Goal: Task Accomplishment & Management: Use online tool/utility

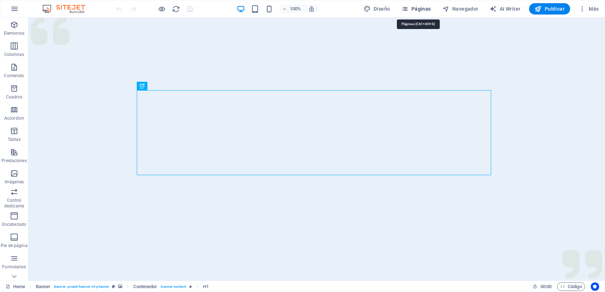
click at [425, 8] on span "Páginas" at bounding box center [415, 8] width 29 height 7
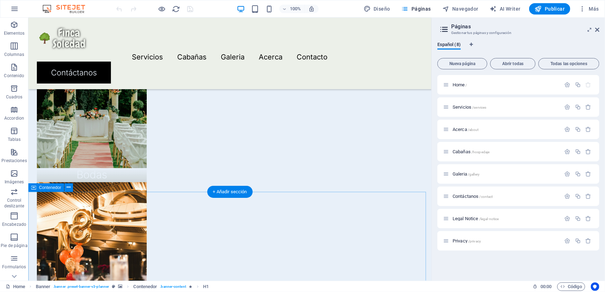
scroll to position [2019, 0]
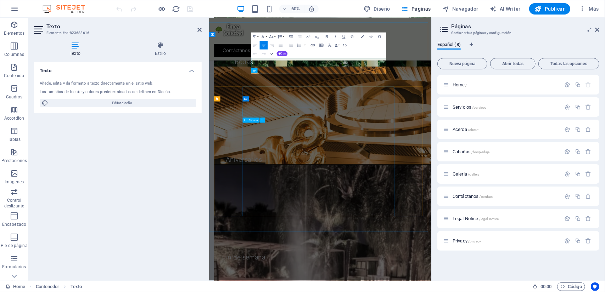
scroll to position [2053, 0]
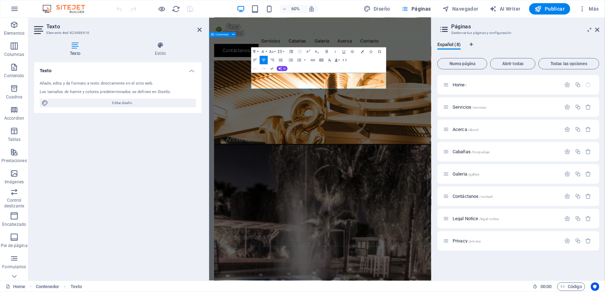
drag, startPoint x: 500, startPoint y: 131, endPoint x: 260, endPoint y: 116, distance: 240.6
copy p "Nuestro equipo tendrá el placer de ayudarte con el plan ideal para tu próxima a…"
click at [483, 198] on span "/contact" at bounding box center [485, 197] width 13 height 4
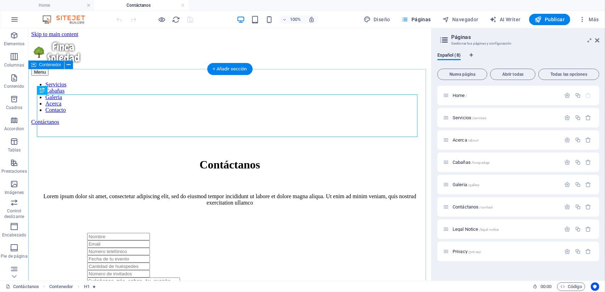
scroll to position [0, 0]
click at [249, 193] on div "Lorem ipsum dolor sit amet, consectetur adipiscing elit, sed do eiusmod tempor …" at bounding box center [229, 199] width 380 height 13
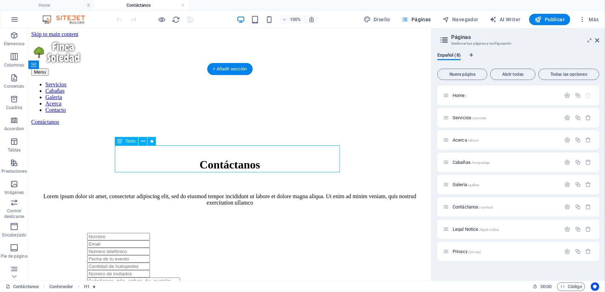
click at [249, 193] on div "Lorem ipsum dolor sit amet, consectetur adipiscing elit, sed do eiusmod tempor …" at bounding box center [229, 199] width 380 height 13
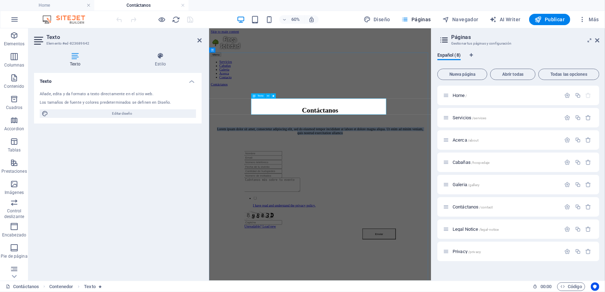
drag, startPoint x: 465, startPoint y: 165, endPoint x: 291, endPoint y: 152, distance: 174.8
click at [286, 193] on p "Lorem ipsum dolor sit amet, consectetur adipiscing elit, sed do eiusmod tempor …" at bounding box center [393, 199] width 347 height 13
click at [465, 141] on span "Acerca /about" at bounding box center [465, 139] width 26 height 5
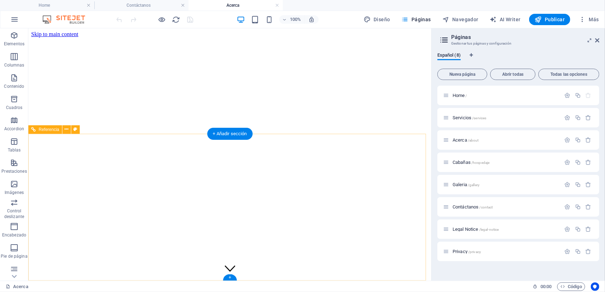
scroll to position [1496, 0]
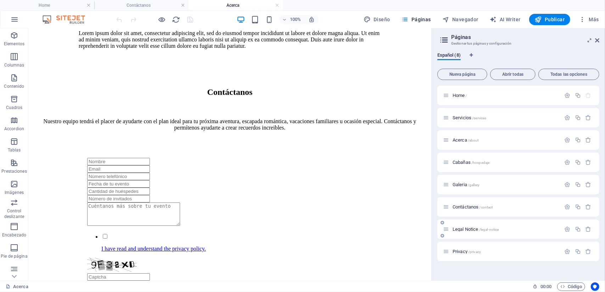
click at [468, 228] on span "Legal Notice /legal-notice" at bounding box center [475, 229] width 46 height 5
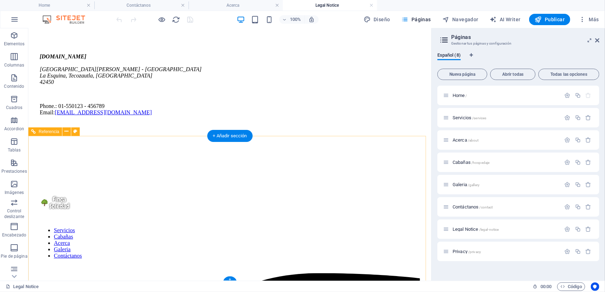
scroll to position [63, 0]
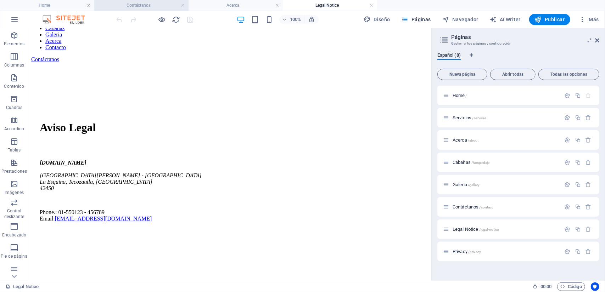
click at [132, 6] on h4 "Contáctanos" at bounding box center [141, 5] width 94 height 8
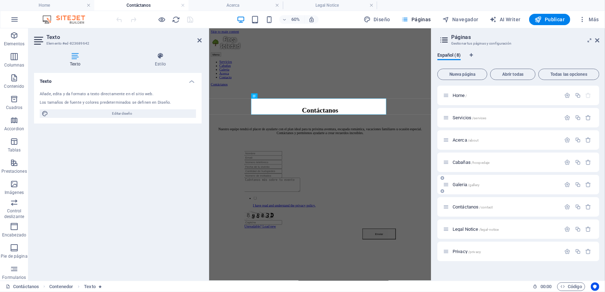
click at [471, 189] on div "Galeria /gallery" at bounding box center [518, 184] width 162 height 19
click at [463, 186] on span "Galeria /gallery" at bounding box center [465, 184] width 27 height 5
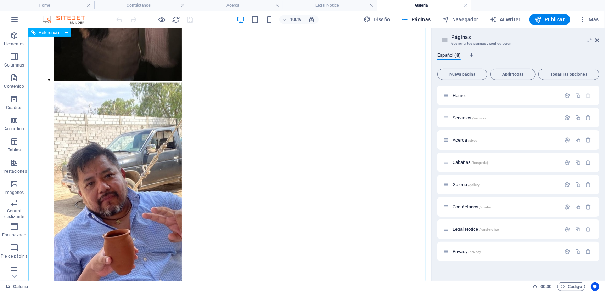
scroll to position [4286, 0]
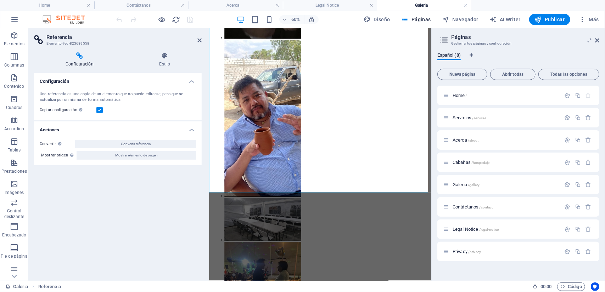
scroll to position [4123, 0]
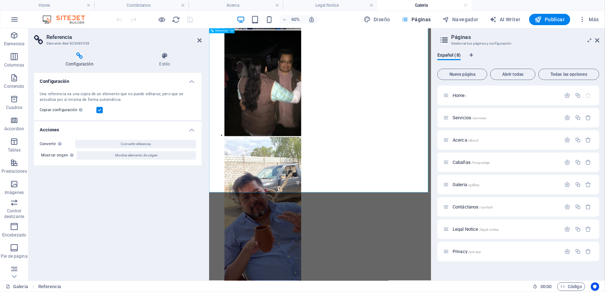
click at [166, 61] on h4 "Estilo" at bounding box center [165, 59] width 74 height 15
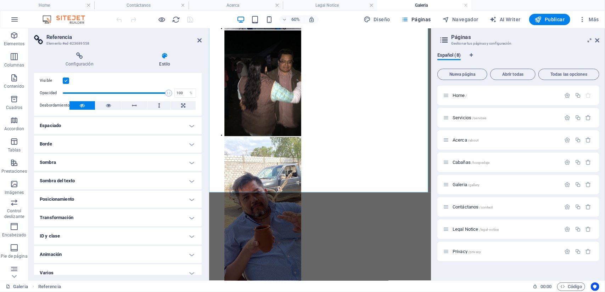
scroll to position [21, 0]
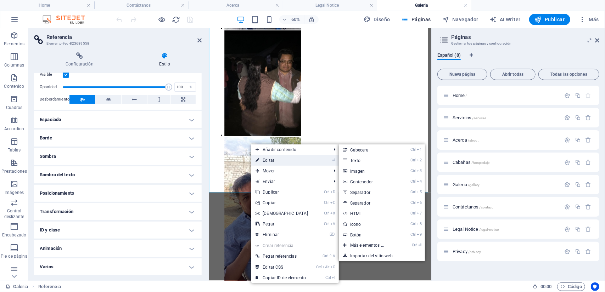
click at [263, 159] on link "⏎ Editar" at bounding box center [281, 160] width 61 height 11
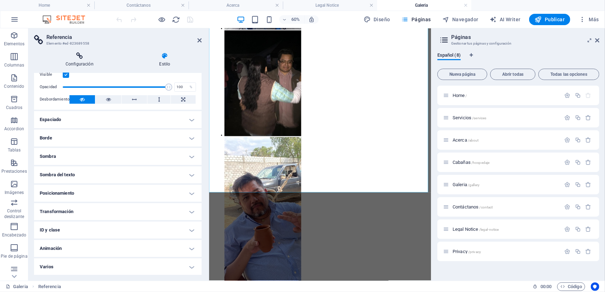
click at [86, 61] on h4 "Configuración" at bounding box center [81, 59] width 94 height 15
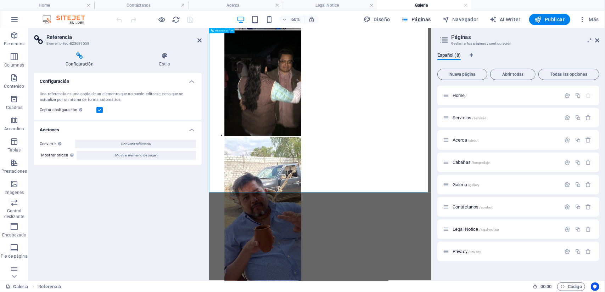
scroll to position [4017, 0]
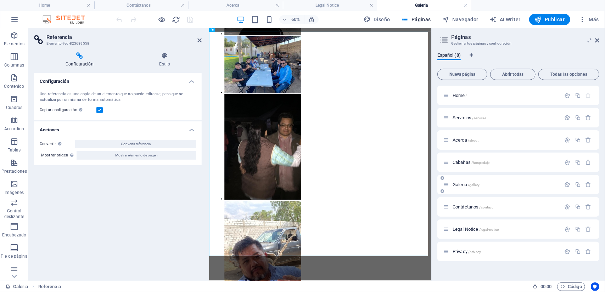
click at [470, 163] on span "Cabañas /hospedaje" at bounding box center [470, 162] width 37 height 5
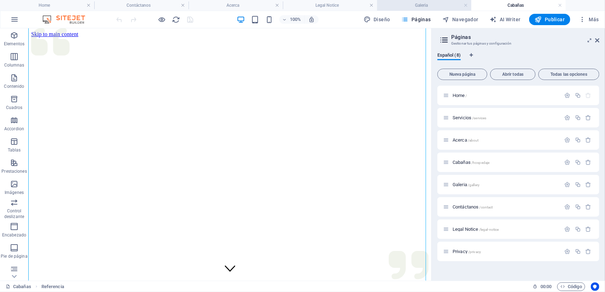
scroll to position [1381, 0]
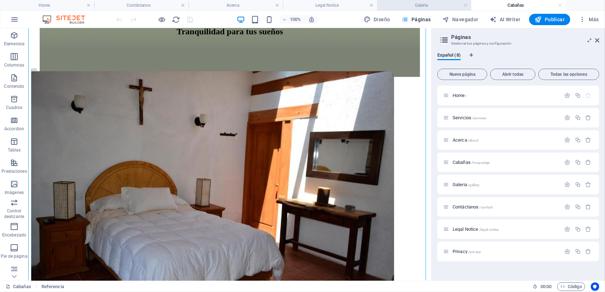
click at [420, 6] on h4 "Galeria" at bounding box center [424, 5] width 94 height 8
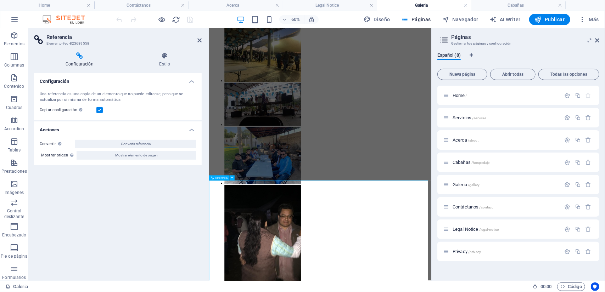
scroll to position [3911, 0]
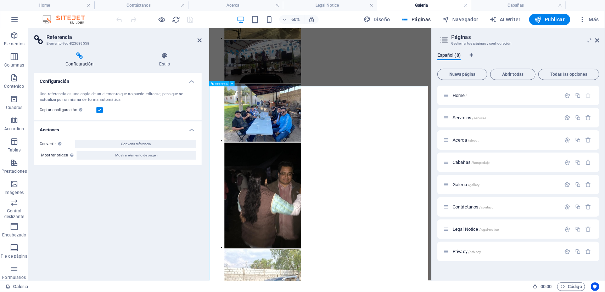
scroll to position [3982, 0]
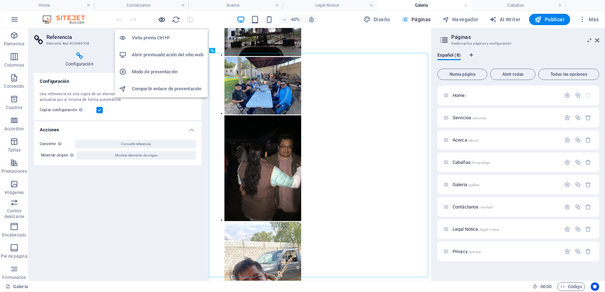
click at [165, 19] on icon "button" at bounding box center [162, 20] width 8 height 8
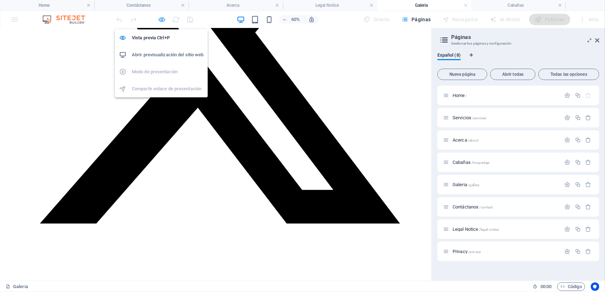
scroll to position [710, 0]
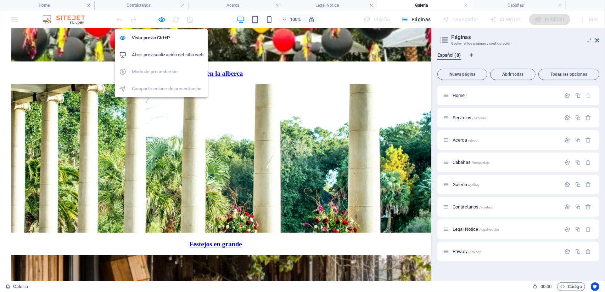
click at [164, 53] on h6 "Abrir previsualización del sitio web" at bounding box center [168, 55] width 72 height 9
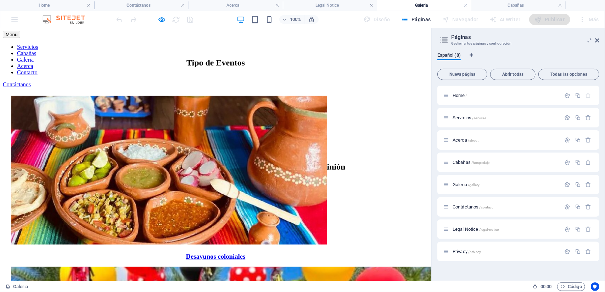
scroll to position [392, 0]
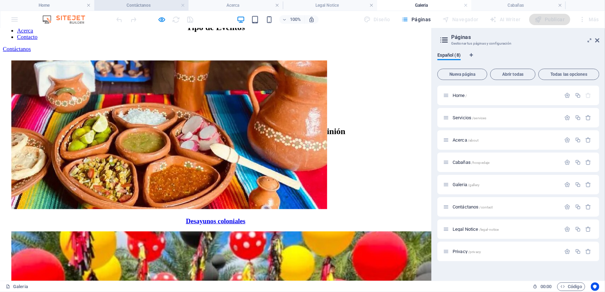
click at [140, 5] on h4 "Contáctanos" at bounding box center [141, 5] width 94 height 8
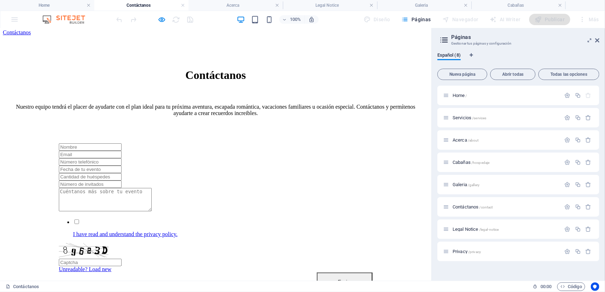
scroll to position [106, 0]
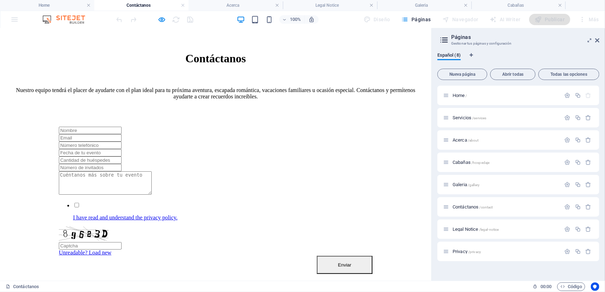
click at [121, 149] on input "text" at bounding box center [90, 152] width 63 height 7
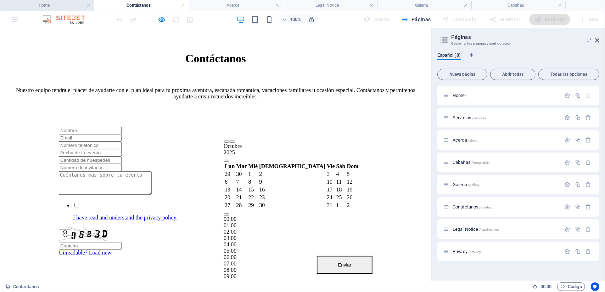
click at [48, 5] on h4 "Home" at bounding box center [47, 5] width 94 height 8
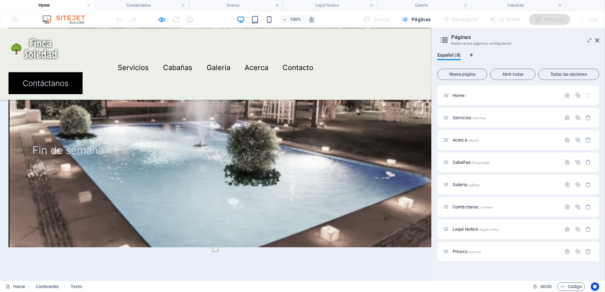
scroll to position [1964, 0]
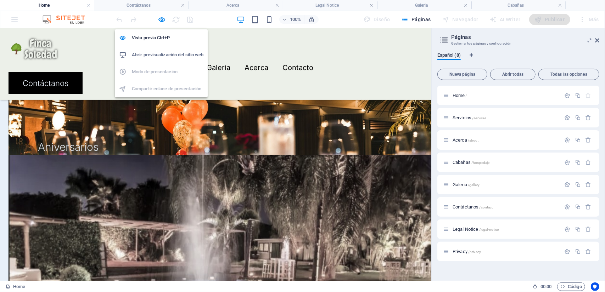
click at [164, 56] on h6 "Abrir previsualización del sitio web" at bounding box center [168, 55] width 72 height 9
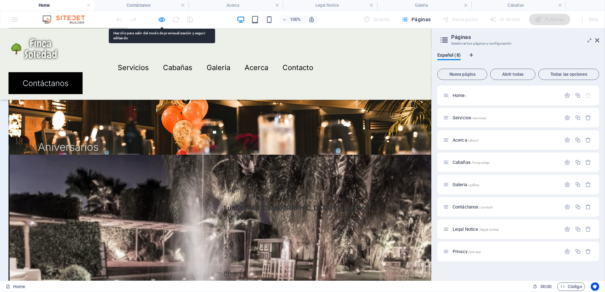
drag, startPoint x: 253, startPoint y: 158, endPoint x: 244, endPoint y: 161, distance: 9.4
drag, startPoint x: 244, startPoint y: 161, endPoint x: 225, endPoint y: 160, distance: 18.8
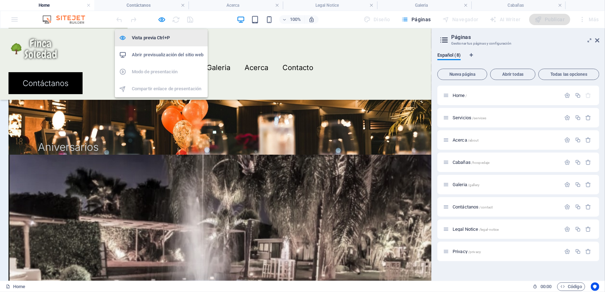
click at [162, 35] on h6 "Vista previa Ctrl+P" at bounding box center [168, 38] width 72 height 9
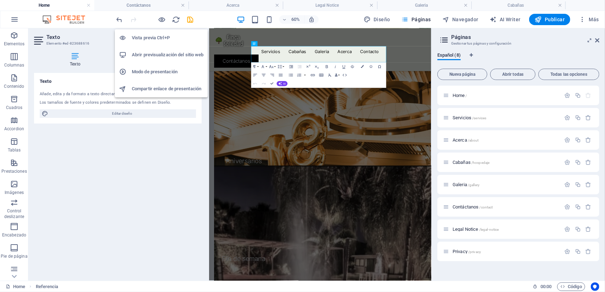
scroll to position [2114, 0]
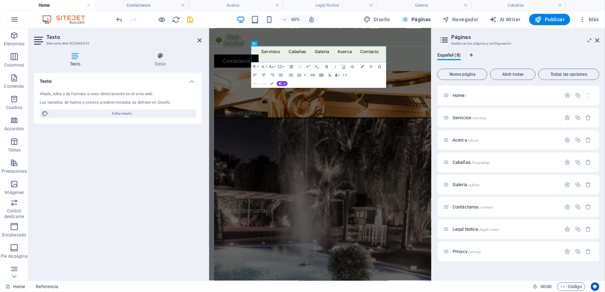
click at [149, 173] on div "Texto Añade, edita y da formato a texto directamente en el sitio web. Los tamañ…" at bounding box center [118, 174] width 168 height 202
drag, startPoint x: 383, startPoint y: 191, endPoint x: 493, endPoint y: 126, distance: 128.4
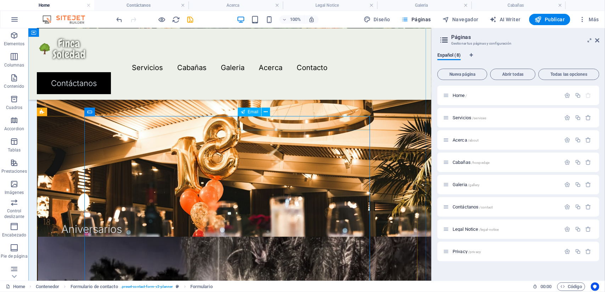
scroll to position [2045, 0]
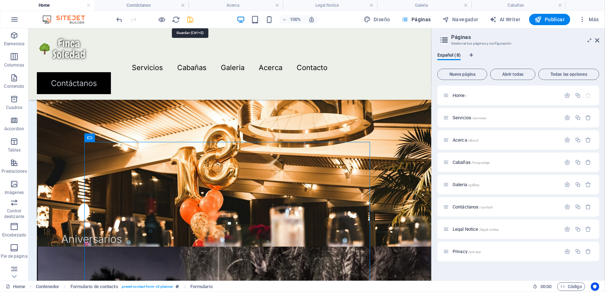
click at [192, 17] on icon "save" at bounding box center [190, 20] width 8 height 8
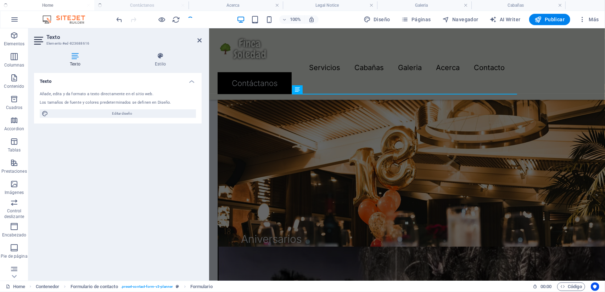
checkbox input "false"
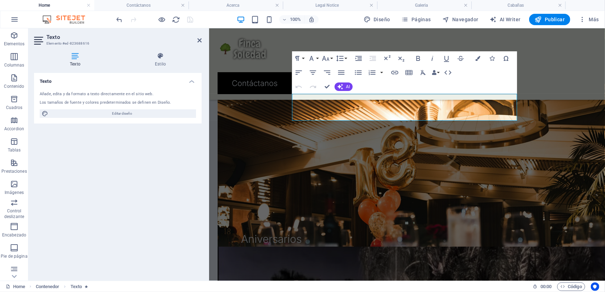
click at [179, 183] on div "Texto Añade, edita y da formato a texto directamente en el sitio web. Los tamañ…" at bounding box center [118, 174] width 168 height 202
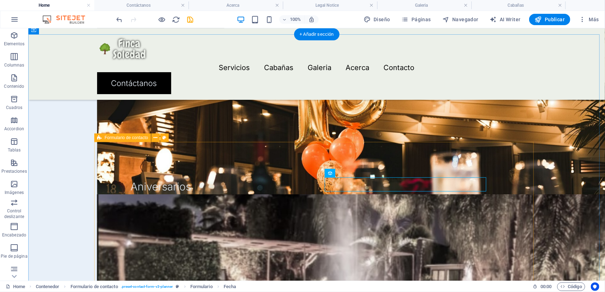
scroll to position [2011, 0]
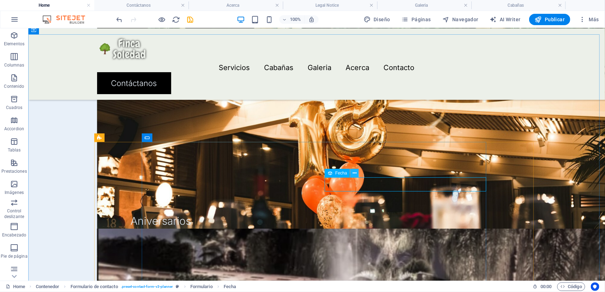
click at [355, 174] on icon at bounding box center [354, 173] width 4 height 7
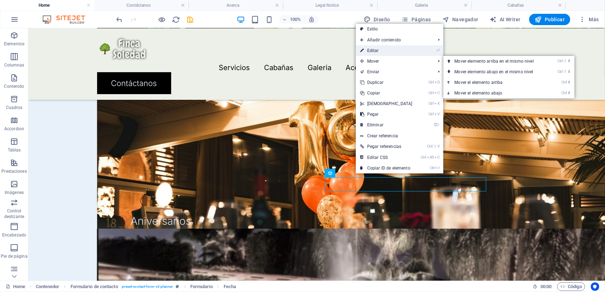
click at [377, 53] on link "⏎ Editar" at bounding box center [386, 50] width 61 height 11
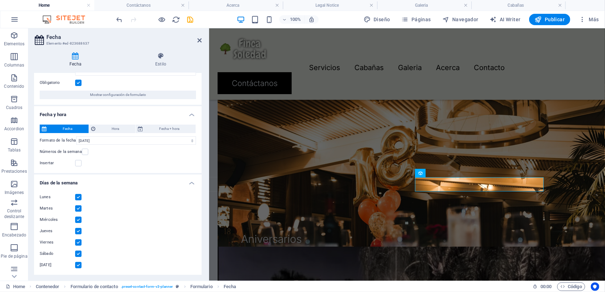
scroll to position [71, 0]
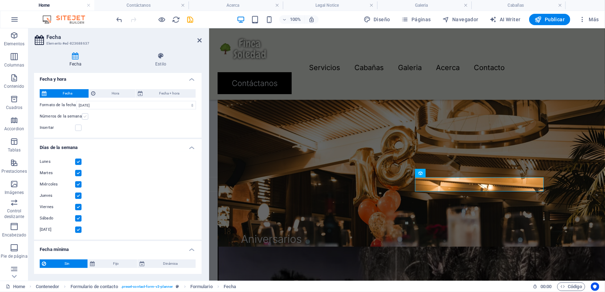
click at [84, 116] on label at bounding box center [85, 116] width 6 height 6
click at [0, 0] on input "Números de la semana" at bounding box center [0, 0] width 0 height 0
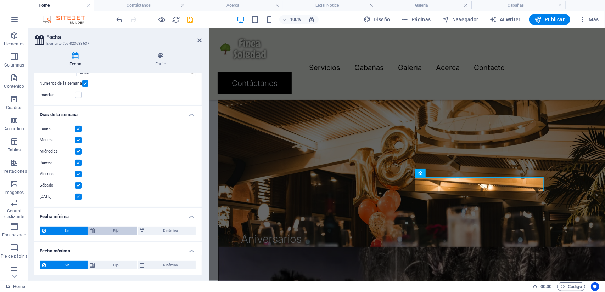
click at [118, 233] on span "Fijo" at bounding box center [116, 231] width 38 height 9
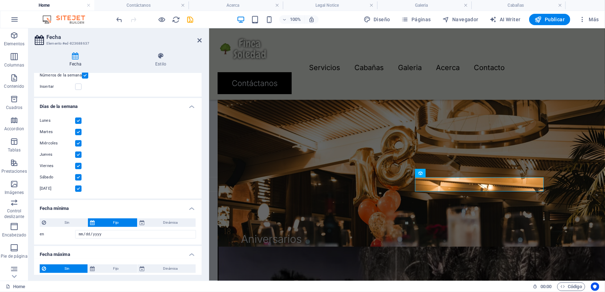
scroll to position [115, 0]
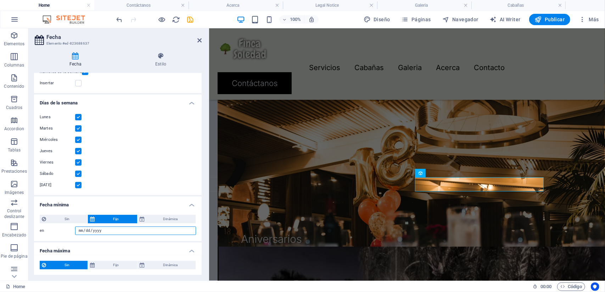
click at [118, 232] on input "en" at bounding box center [135, 231] width 121 height 9
type input "2025-10-05"
click at [164, 219] on span "Dinámica" at bounding box center [170, 219] width 47 height 9
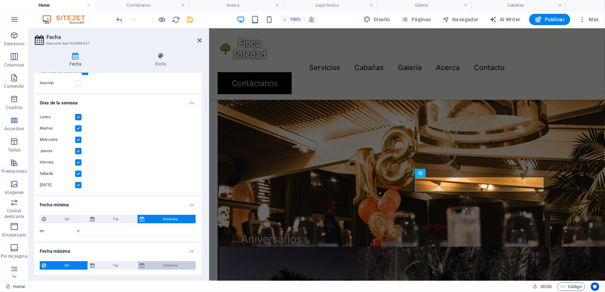
click at [162, 265] on span "Dinámica" at bounding box center [170, 265] width 47 height 9
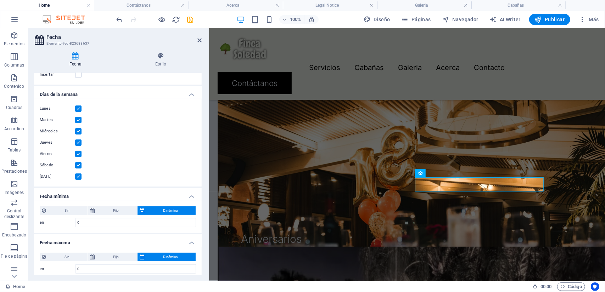
scroll to position [128, 0]
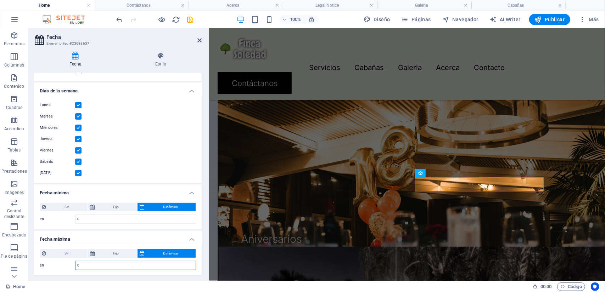
drag, startPoint x: 108, startPoint y: 266, endPoint x: 74, endPoint y: 266, distance: 34.0
click at [74, 266] on div "en 0 d s m a" at bounding box center [118, 265] width 156 height 9
type input "364"
click at [190, 19] on icon "save" at bounding box center [190, 20] width 8 height 8
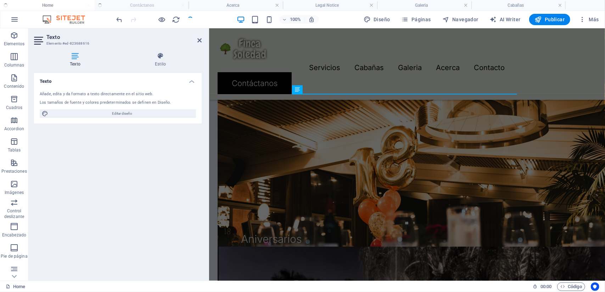
checkbox input "false"
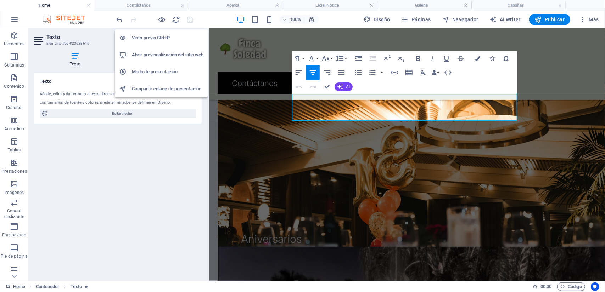
click at [159, 54] on h6 "Abrir previsualización del sitio web" at bounding box center [168, 55] width 72 height 9
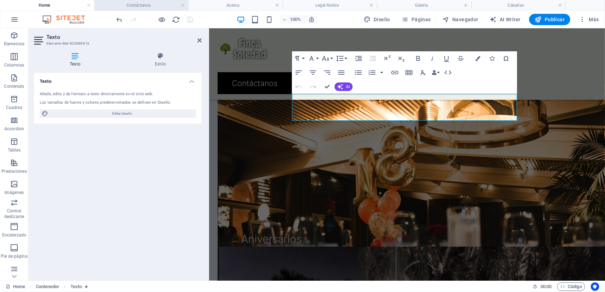
click at [148, 2] on h4 "Contáctanos" at bounding box center [141, 5] width 94 height 8
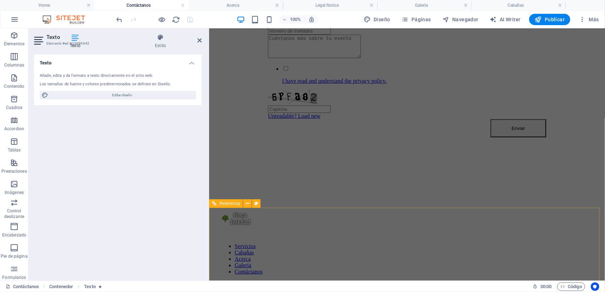
scroll to position [283, 0]
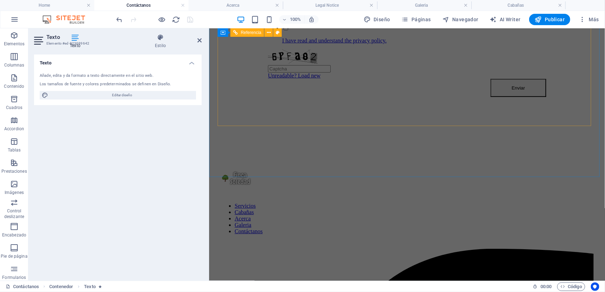
click at [334, 44] on div "I have read and understand the privacy policy." at bounding box center [407, 33] width 278 height 19
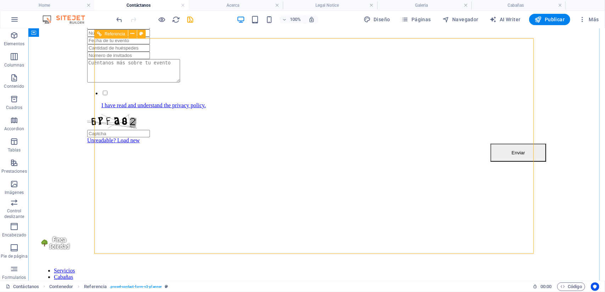
scroll to position [252, 0]
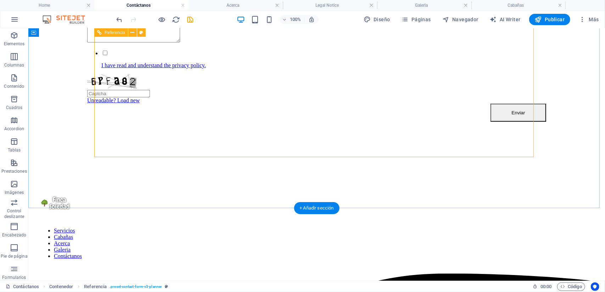
click at [221, 68] on div "I have read and understand the privacy policy." at bounding box center [316, 58] width 459 height 19
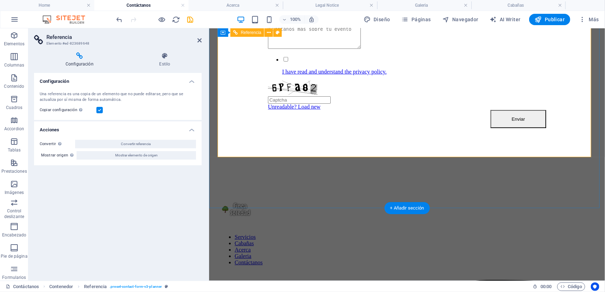
click at [315, 75] on div "I have read and understand the privacy policy." at bounding box center [407, 65] width 278 height 19
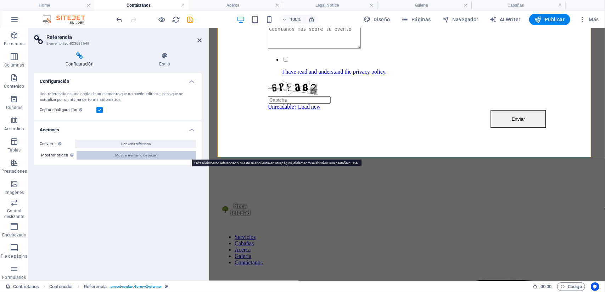
click at [145, 158] on span "Mostrar elemento de origen" at bounding box center [136, 155] width 43 height 9
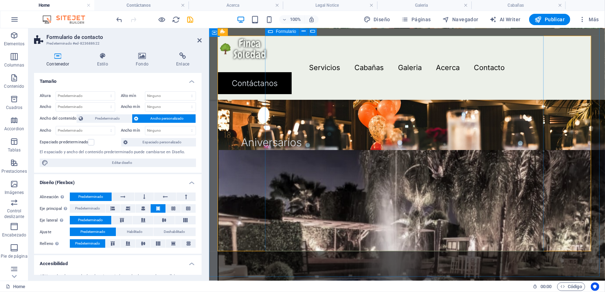
scroll to position [2151, 0]
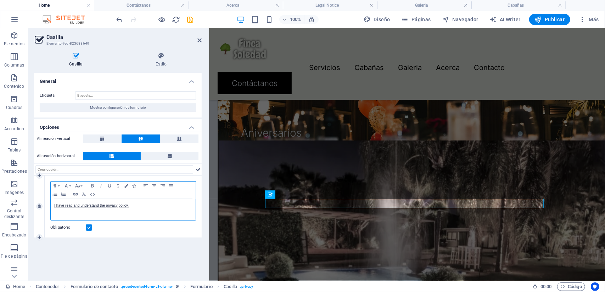
click at [132, 208] on p "I have read and understand the privacy policy." at bounding box center [123, 206] width 138 height 6
click at [138, 254] on div "General Etiqueta Mostrar configuración de formulario Opciones Alineación vertic…" at bounding box center [118, 174] width 168 height 202
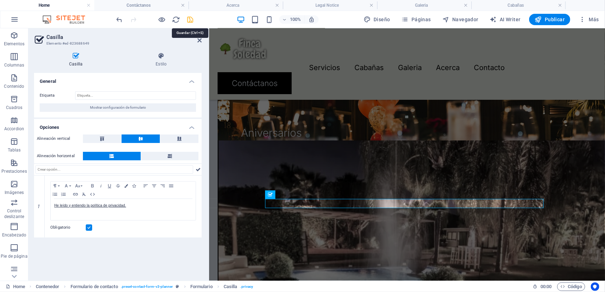
click at [192, 19] on icon "save" at bounding box center [190, 20] width 8 height 8
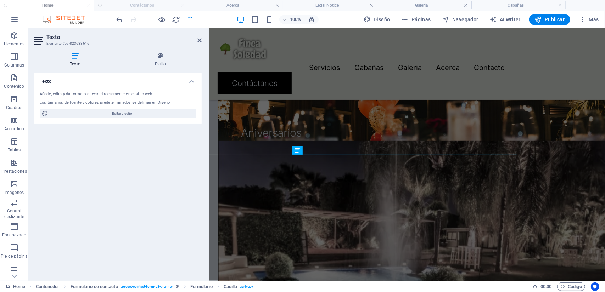
checkbox input "false"
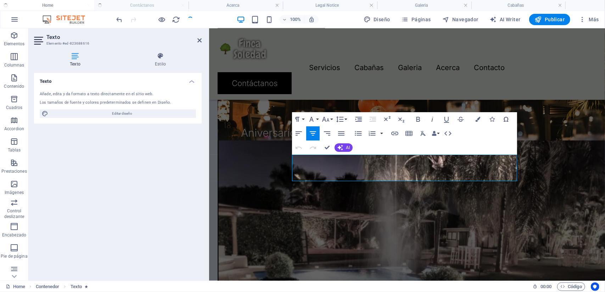
scroll to position [1985, 0]
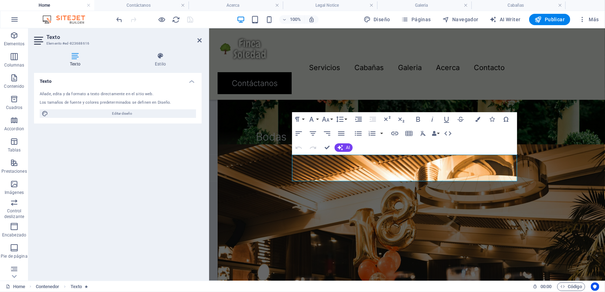
click at [158, 216] on div "Texto Añade, edita y da formato a texto directamente en el sitio web. Los tamañ…" at bounding box center [118, 174] width 168 height 202
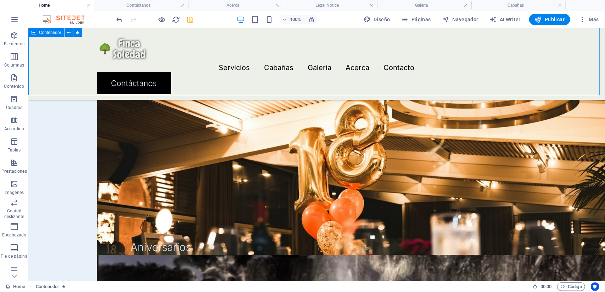
scroll to position [1950, 0]
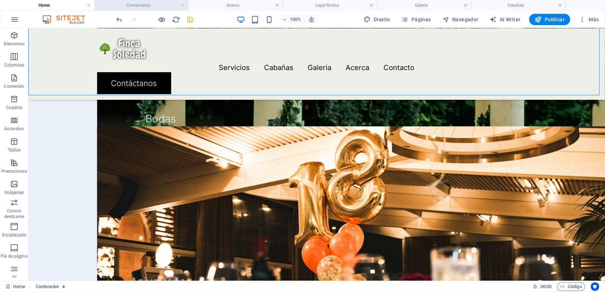
click at [146, 2] on h4 "Contáctanos" at bounding box center [141, 5] width 94 height 8
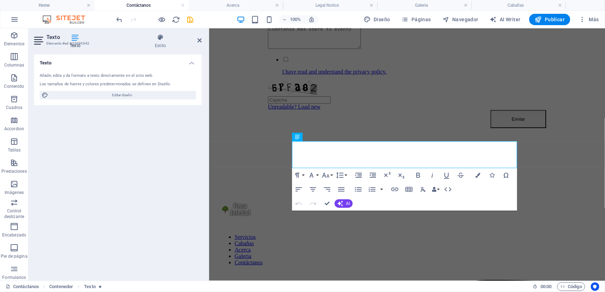
scroll to position [4, 0]
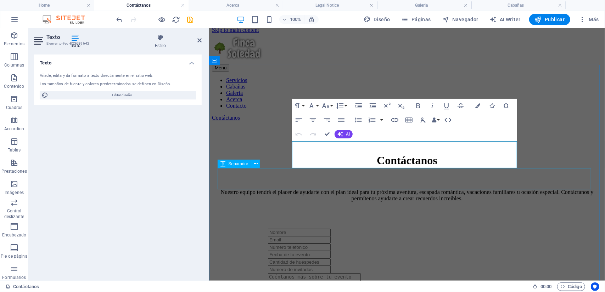
click at [230, 207] on div at bounding box center [406, 217] width 373 height 21
click at [539, 175] on div at bounding box center [406, 179] width 373 height 9
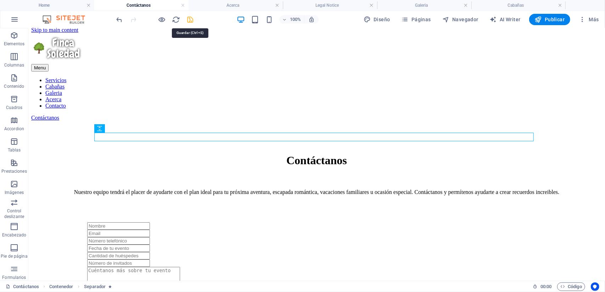
click at [190, 21] on icon "save" at bounding box center [190, 20] width 8 height 8
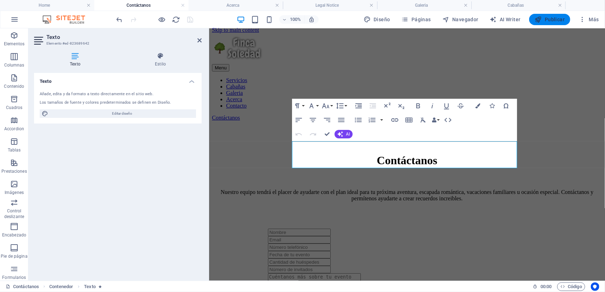
click at [559, 22] on span "Publicar" at bounding box center [549, 19] width 30 height 7
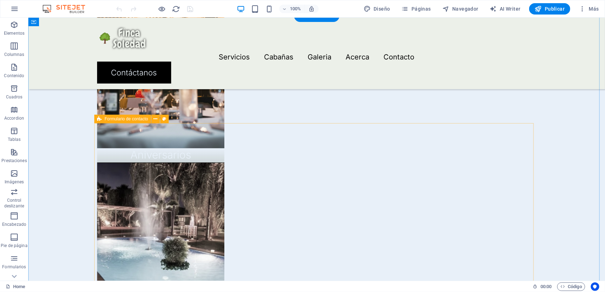
scroll to position [2019, 0]
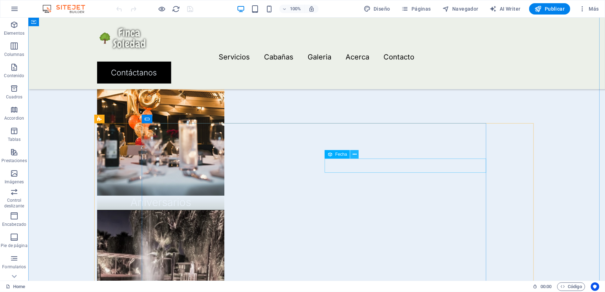
click at [356, 154] on button at bounding box center [354, 154] width 9 height 9
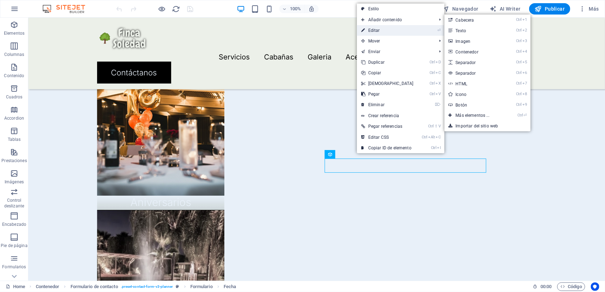
click at [377, 28] on link "⏎ Editar" at bounding box center [387, 30] width 61 height 11
select select "days-from-[DATE]"
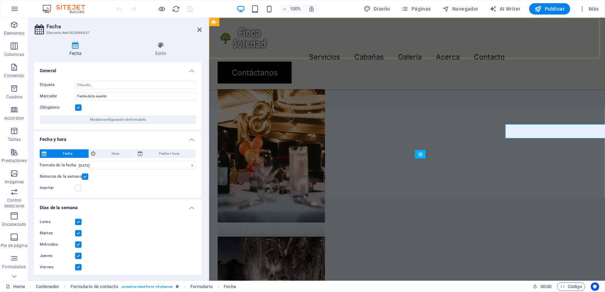
scroll to position [2053, 0]
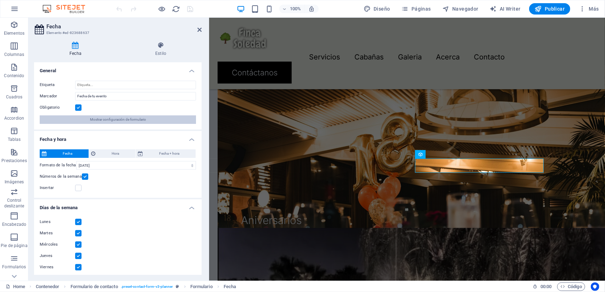
click at [118, 121] on span "Mostrar configuración de formulario" at bounding box center [118, 119] width 56 height 9
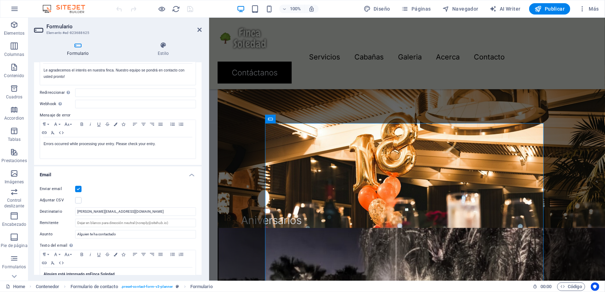
scroll to position [41, 0]
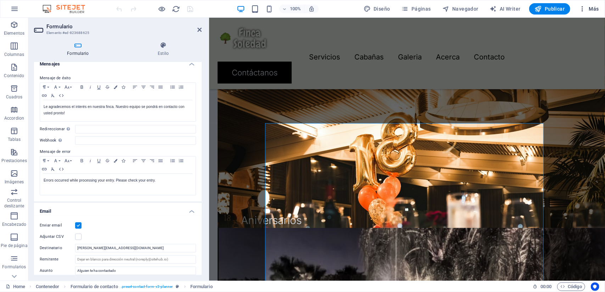
click at [588, 10] on span "Más" at bounding box center [588, 8] width 20 height 7
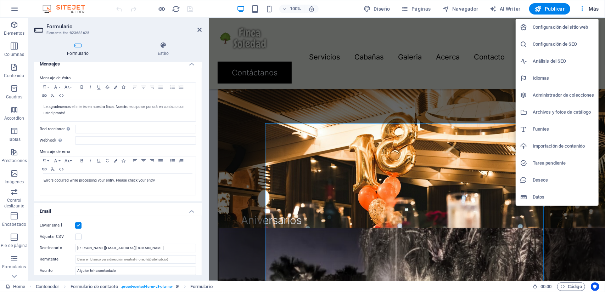
click at [545, 196] on h6 "Datos" at bounding box center [563, 197] width 62 height 9
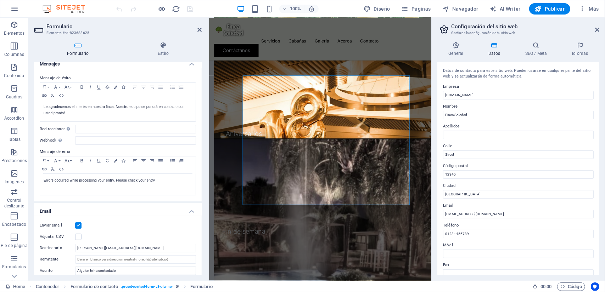
scroll to position [2087, 0]
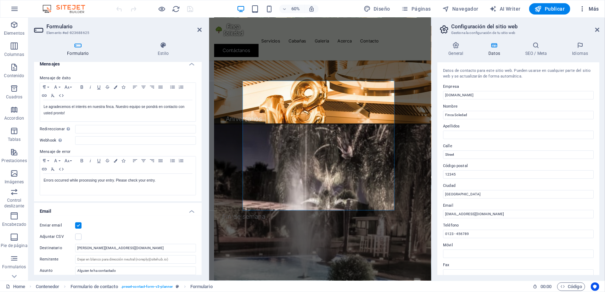
click at [587, 5] on span "Más" at bounding box center [588, 8] width 20 height 7
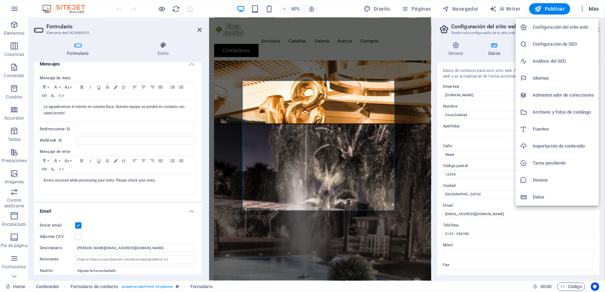
click at [478, 113] on div at bounding box center [302, 146] width 605 height 292
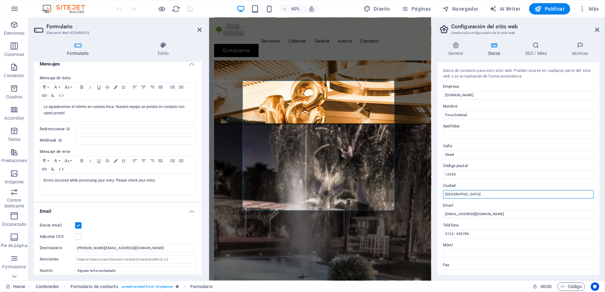
drag, startPoint x: 467, startPoint y: 195, endPoint x: 436, endPoint y: 194, distance: 30.8
click at [436, 194] on div "General Datos SEO / Meta Idiomas Nombre del sitio web [DOMAIN_NAME] Logo Arrast…" at bounding box center [517, 158] width 173 height 245
type input "La Esquina, Tecozautla"
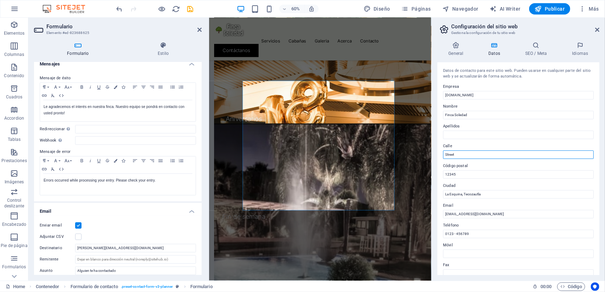
drag, startPoint x: 456, startPoint y: 154, endPoint x: 443, endPoint y: 154, distance: 12.8
click at [443, 154] on input "Street" at bounding box center [518, 155] width 151 height 9
drag, startPoint x: 460, startPoint y: 155, endPoint x: 443, endPoint y: 154, distance: 16.3
click at [443, 154] on input "Carretera las Rosas" at bounding box center [518, 155] width 151 height 9
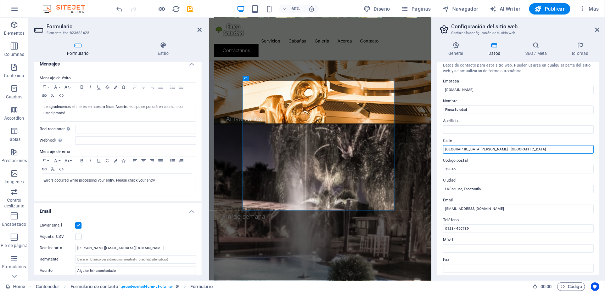
scroll to position [0, 0]
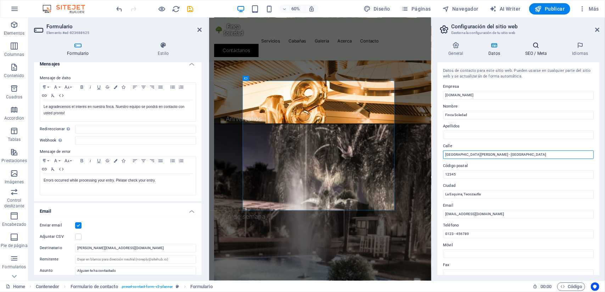
type input "[GEOGRAPHIC_DATA][PERSON_NAME] - [GEOGRAPHIC_DATA]"
click at [533, 53] on h4 "SEO / Meta" at bounding box center [537, 49] width 47 height 15
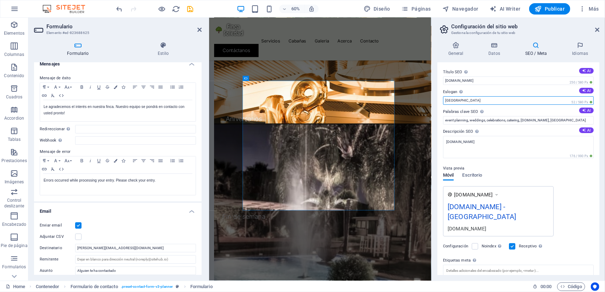
drag, startPoint x: 459, startPoint y: 98, endPoint x: 443, endPoint y: 98, distance: 15.9
click at [443, 98] on input "[GEOGRAPHIC_DATA]" at bounding box center [518, 100] width 151 height 9
type input "Finca Sra Soledad"
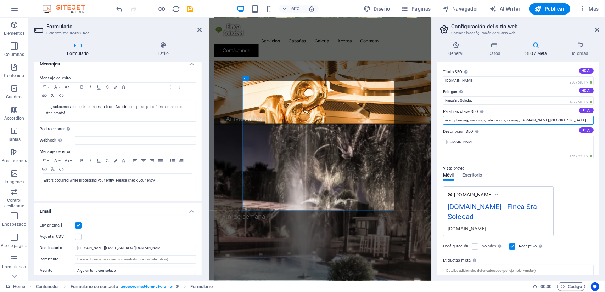
click at [570, 120] on input "event planning, weddings, celebrations, catering, [DOMAIN_NAME], [GEOGRAPHIC_DA…" at bounding box center [518, 120] width 151 height 9
type input "event planning, weddings, celebrations, catering, [DOMAIN_NAME], Finca"
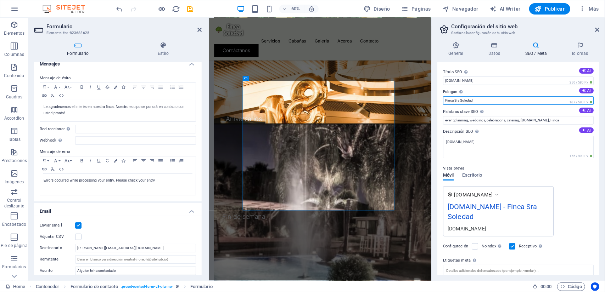
drag, startPoint x: 482, startPoint y: 101, endPoint x: 443, endPoint y: 101, distance: 38.3
click at [443, 101] on input "Finca Sra Soledad" at bounding box center [518, 100] width 151 height 9
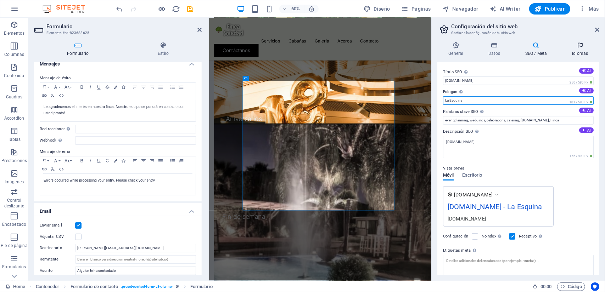
type input "La Esquina"
click at [579, 51] on h4 "Idiomas" at bounding box center [580, 49] width 38 height 15
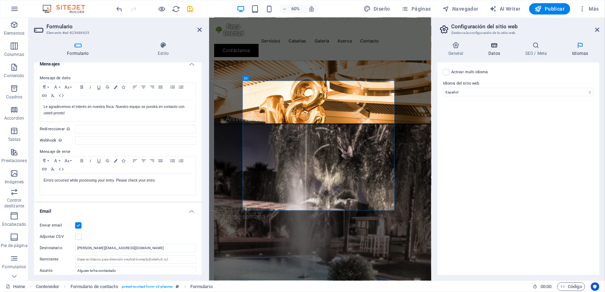
click at [493, 49] on h4 "Datos" at bounding box center [495, 49] width 37 height 15
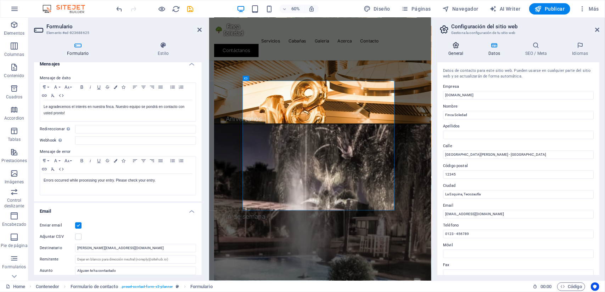
click at [455, 47] on icon at bounding box center [455, 45] width 37 height 7
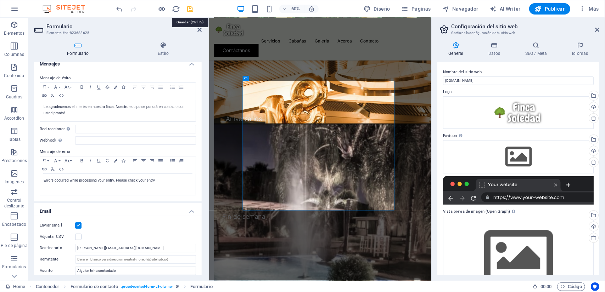
click at [188, 10] on icon "save" at bounding box center [190, 9] width 8 height 8
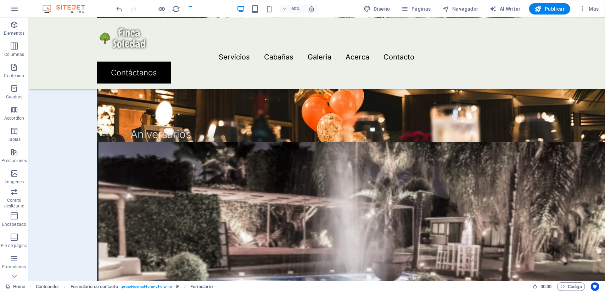
scroll to position [2019, 0]
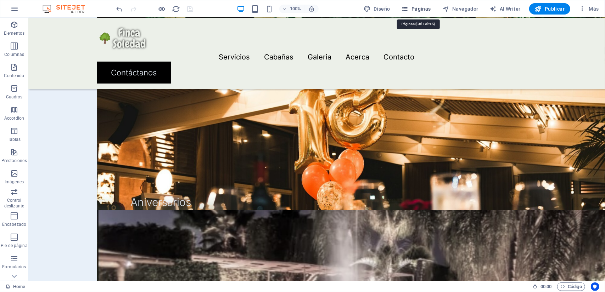
click at [423, 6] on span "Páginas" at bounding box center [415, 8] width 29 height 7
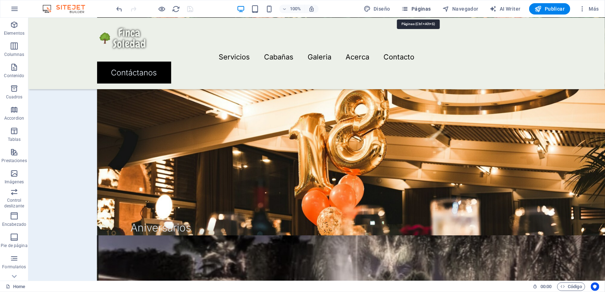
scroll to position [2053, 0]
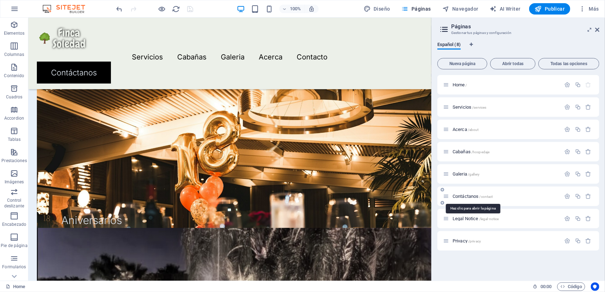
click at [468, 196] on span "Contáctanos /contact" at bounding box center [472, 196] width 40 height 5
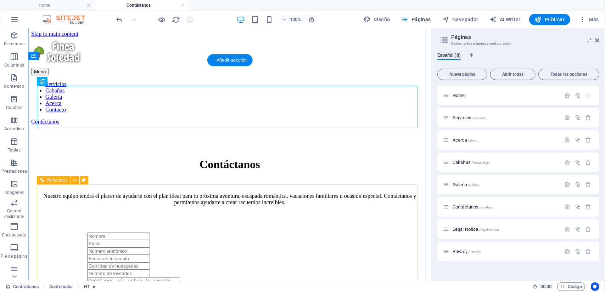
scroll to position [0, 0]
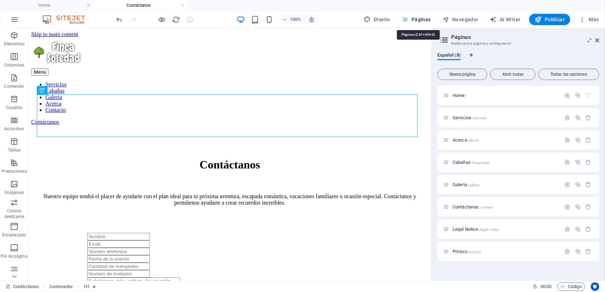
click at [421, 18] on span "Páginas" at bounding box center [415, 19] width 29 height 7
click at [461, 140] on span "Acerca /about" at bounding box center [465, 139] width 26 height 5
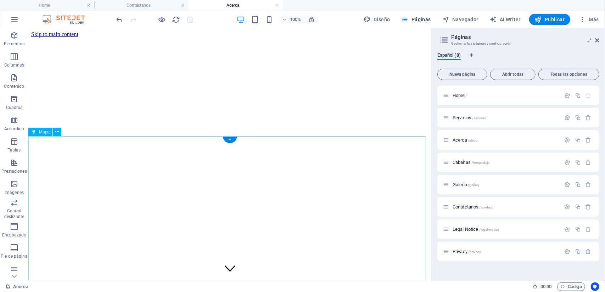
scroll to position [602, 0]
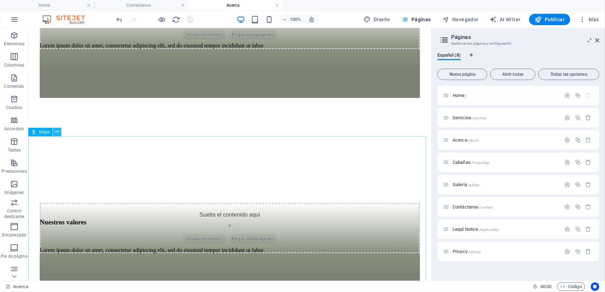
click at [56, 130] on icon at bounding box center [57, 131] width 4 height 7
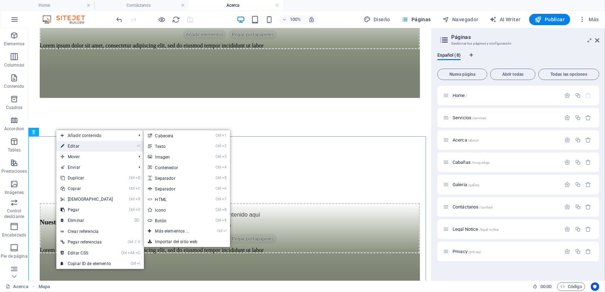
click at [78, 146] on link "⏎ Editar" at bounding box center [86, 146] width 61 height 11
select select "1"
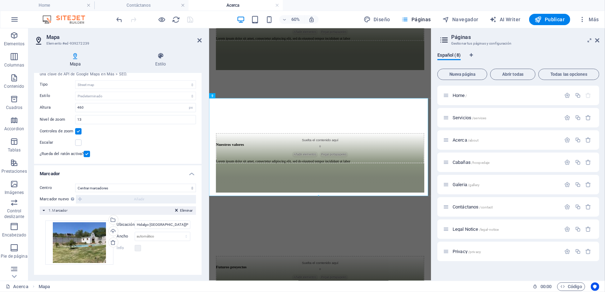
scroll to position [0, 0]
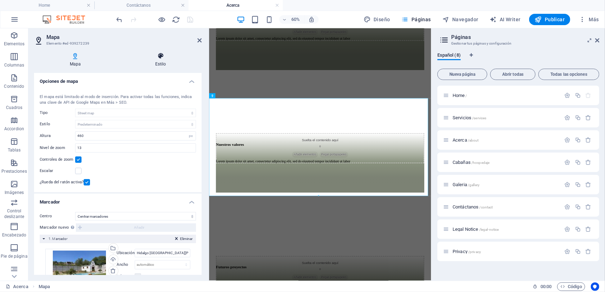
click at [157, 62] on h4 "Estilo" at bounding box center [160, 59] width 82 height 15
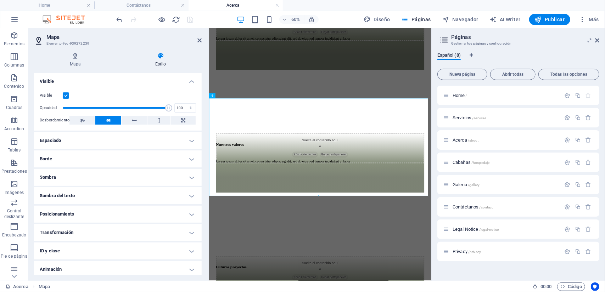
click at [98, 267] on h4 "Animación" at bounding box center [118, 269] width 168 height 17
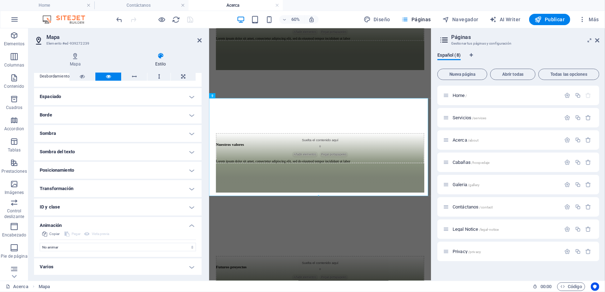
click at [115, 269] on h4 "Varios" at bounding box center [118, 267] width 168 height 17
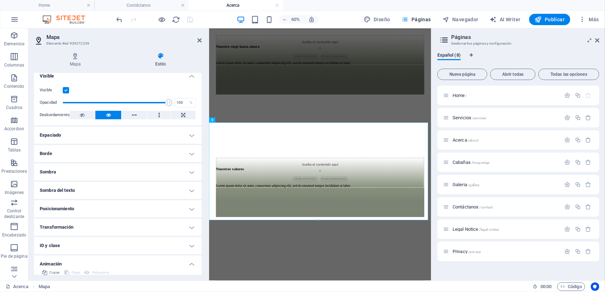
scroll to position [0, 0]
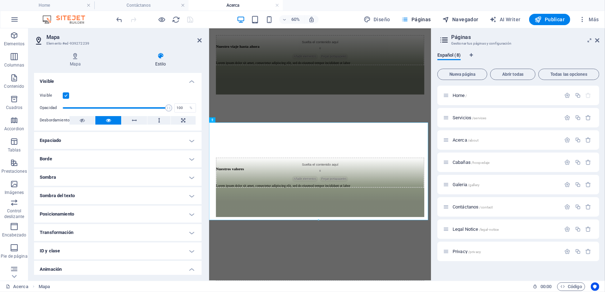
click at [455, 21] on span "Navegador" at bounding box center [460, 19] width 36 height 7
select select "15854844-es"
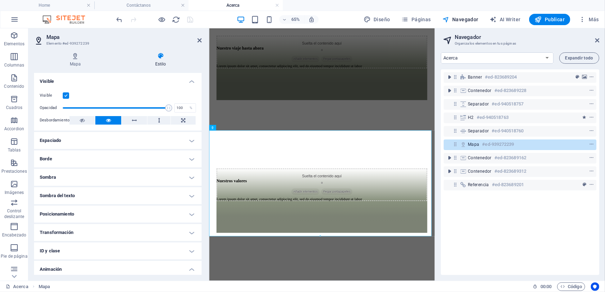
click at [76, 230] on h4 "Transformación" at bounding box center [118, 232] width 168 height 17
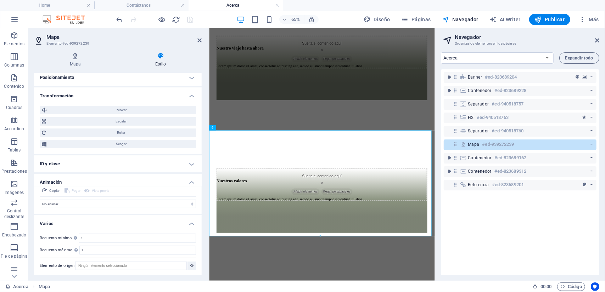
scroll to position [30, 0]
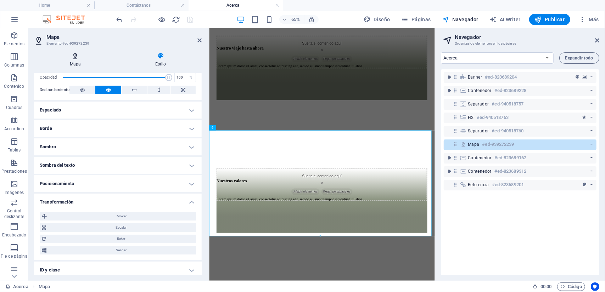
click at [77, 57] on icon at bounding box center [75, 55] width 83 height 7
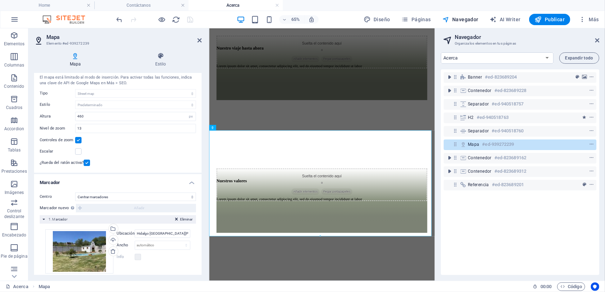
scroll to position [28, 0]
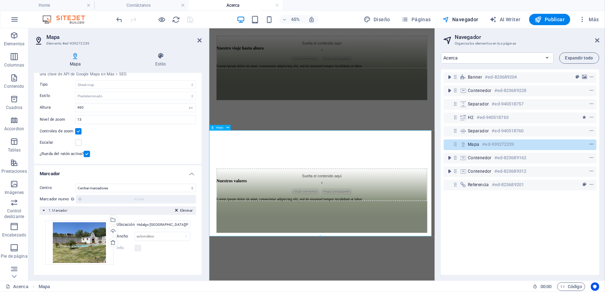
click at [591, 145] on icon "context-menu" at bounding box center [591, 144] width 5 height 5
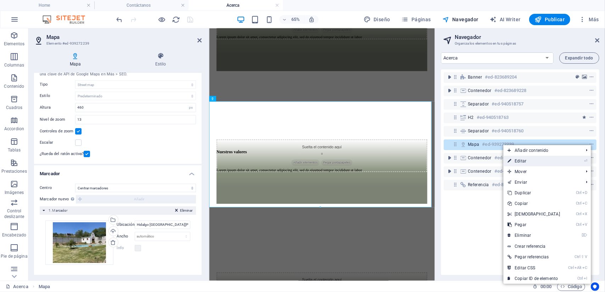
click at [533, 161] on link "⏎ Editar" at bounding box center [533, 161] width 61 height 11
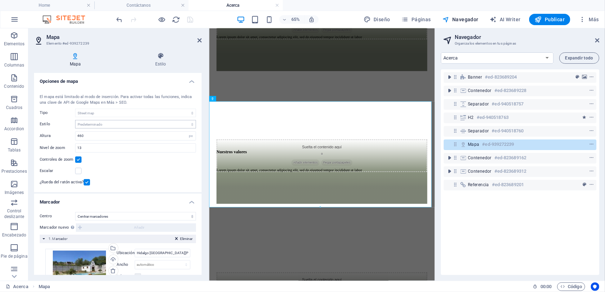
scroll to position [28, 0]
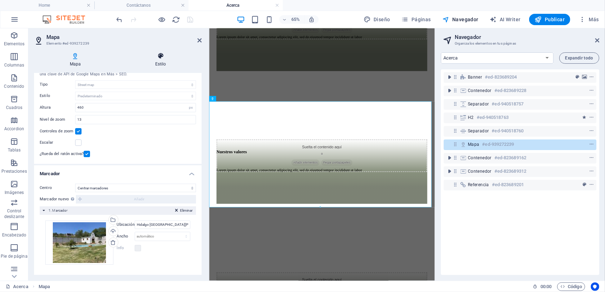
click at [159, 59] on icon at bounding box center [160, 55] width 82 height 7
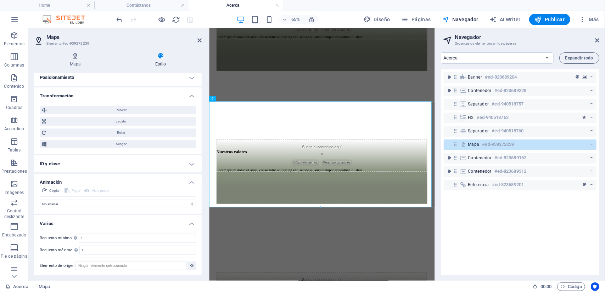
scroll to position [101, 0]
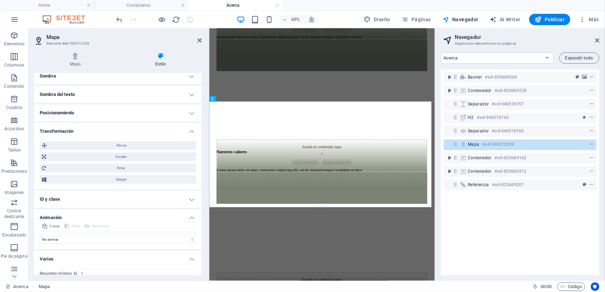
click at [88, 113] on h4 "Posicionamiento" at bounding box center [118, 112] width 168 height 17
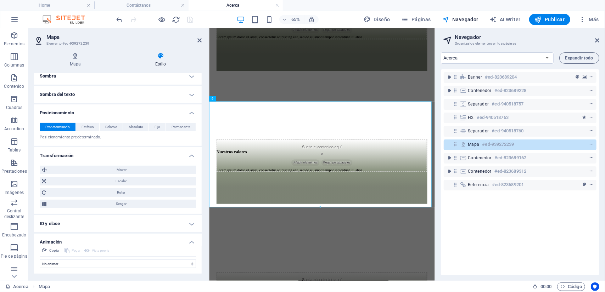
click at [89, 97] on h4 "Sombra del texto" at bounding box center [118, 94] width 168 height 17
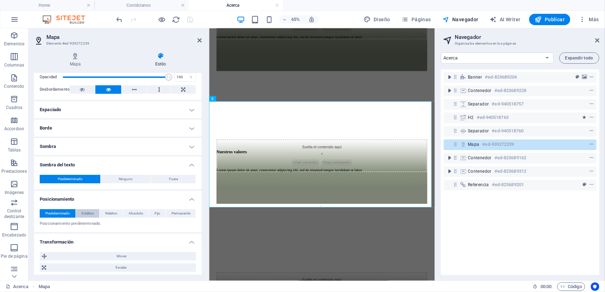
scroll to position [30, 0]
click at [86, 125] on h4 "Borde" at bounding box center [118, 128] width 168 height 17
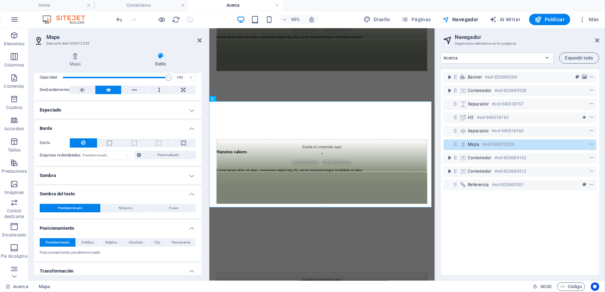
click at [87, 112] on h4 "Espaciado" at bounding box center [118, 110] width 168 height 17
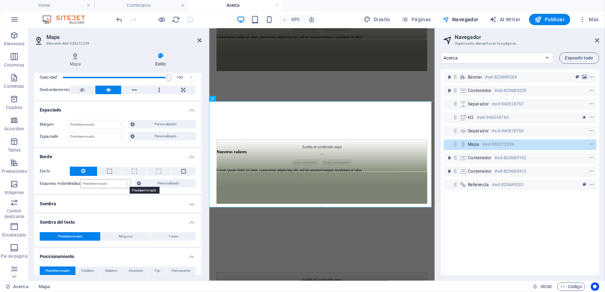
scroll to position [0, 0]
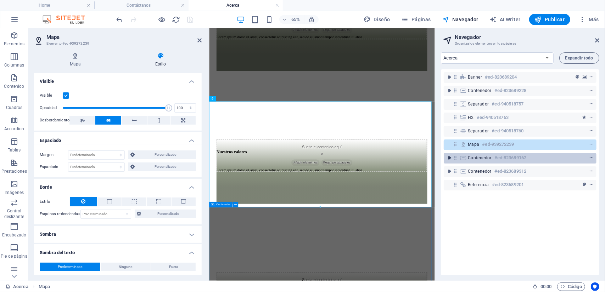
click at [447, 159] on icon "toggle-expand" at bounding box center [449, 157] width 7 height 7
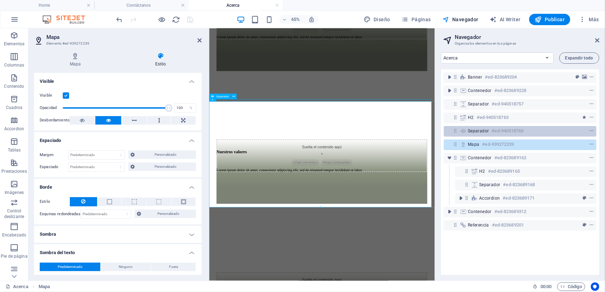
click at [486, 130] on span "Separador" at bounding box center [478, 131] width 21 height 6
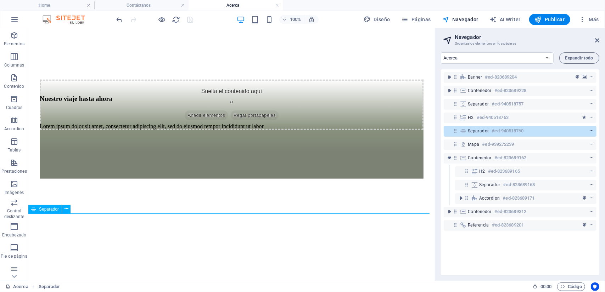
click at [591, 129] on icon "context-menu" at bounding box center [591, 131] width 5 height 5
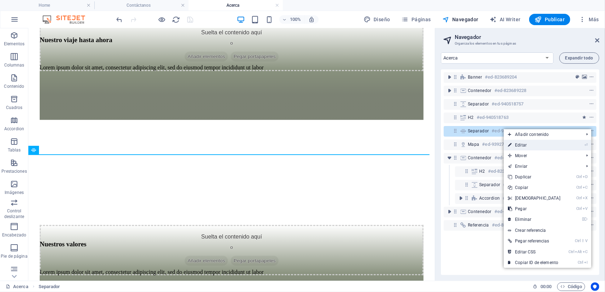
click at [521, 145] on link "⏎ Editar" at bounding box center [533, 145] width 61 height 11
select select "%"
select select "px"
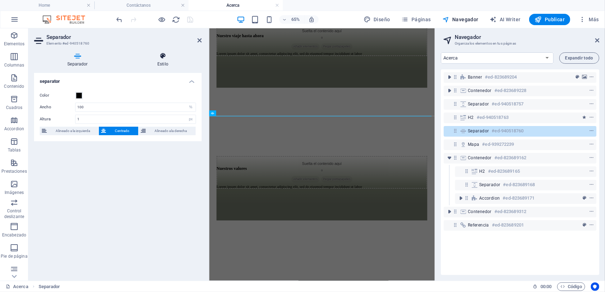
click at [158, 61] on h4 "Estilo" at bounding box center [163, 59] width 78 height 15
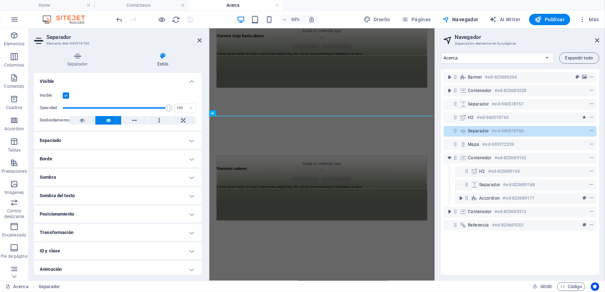
click at [137, 266] on h4 "Animación" at bounding box center [118, 269] width 168 height 17
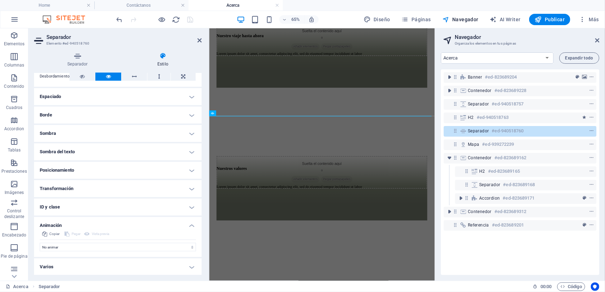
click at [188, 265] on h4 "Varios" at bounding box center [118, 267] width 168 height 17
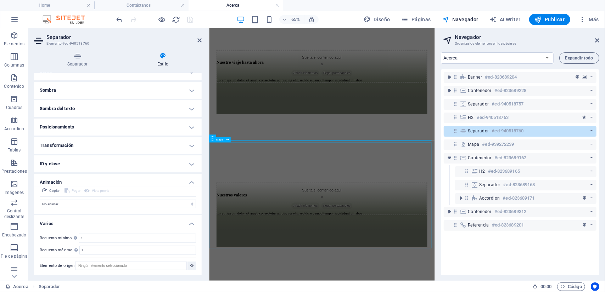
scroll to position [540, 0]
click at [589, 143] on icon "context-menu" at bounding box center [591, 144] width 5 height 5
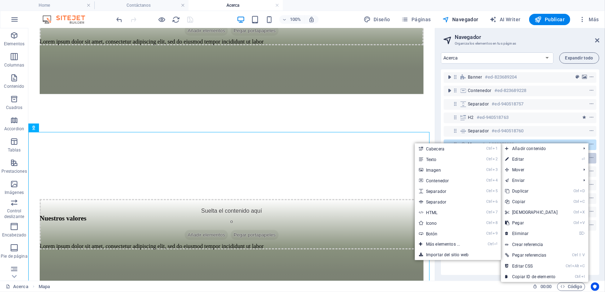
click at [534, 159] on link "⏎ Editar" at bounding box center [530, 159] width 61 height 11
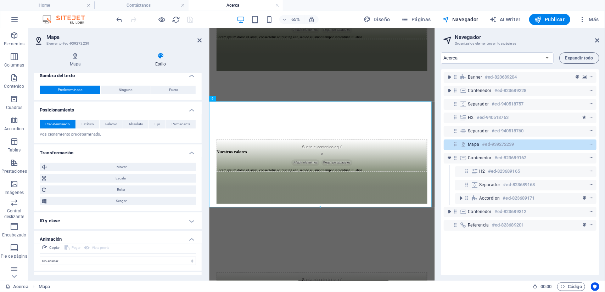
scroll to position [233, 0]
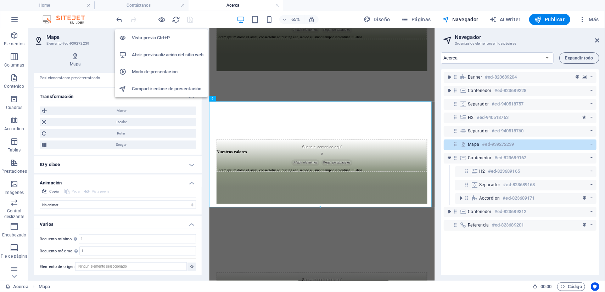
click at [163, 54] on h6 "Abrir previsualización del sitio web" at bounding box center [168, 55] width 72 height 9
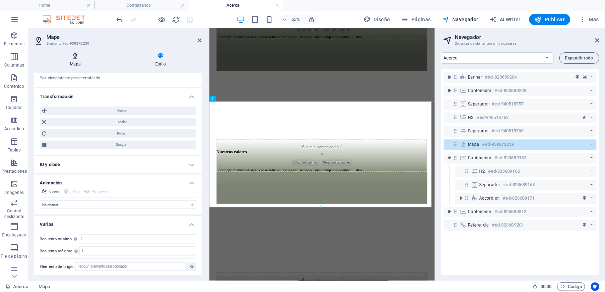
click at [82, 66] on h4 "Mapa" at bounding box center [76, 59] width 85 height 15
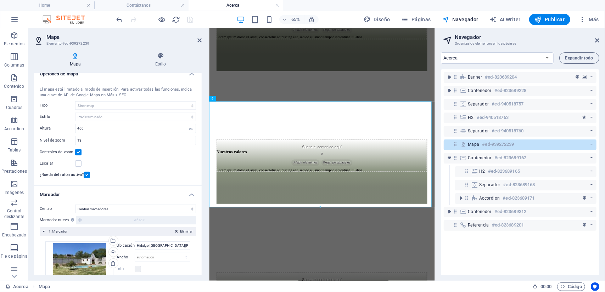
scroll to position [0, 0]
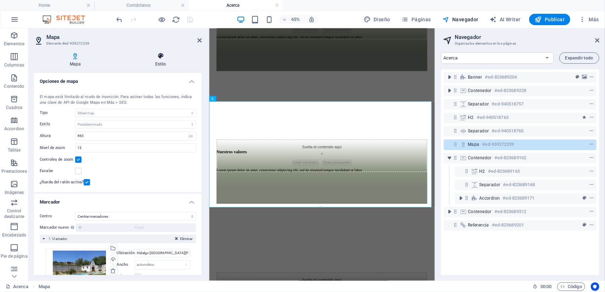
click at [158, 58] on icon at bounding box center [160, 55] width 82 height 7
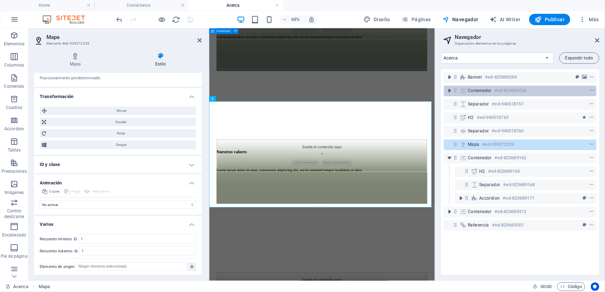
click at [477, 92] on span "Contenedor" at bounding box center [480, 91] width 24 height 6
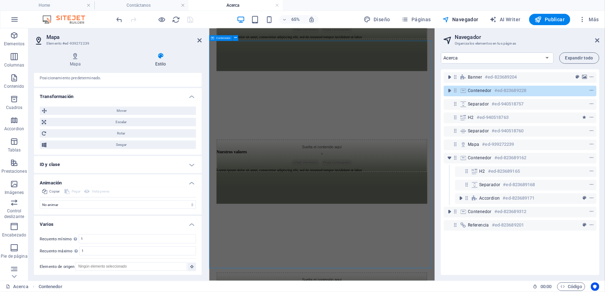
scroll to position [300, 0]
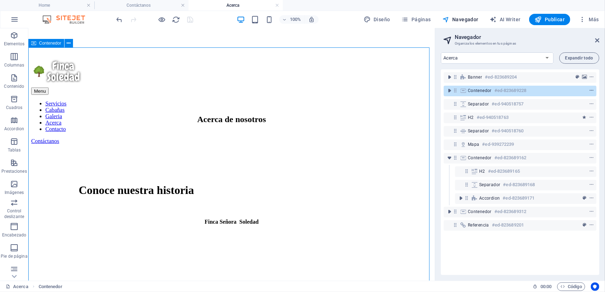
click at [589, 90] on icon "context-menu" at bounding box center [591, 90] width 5 height 5
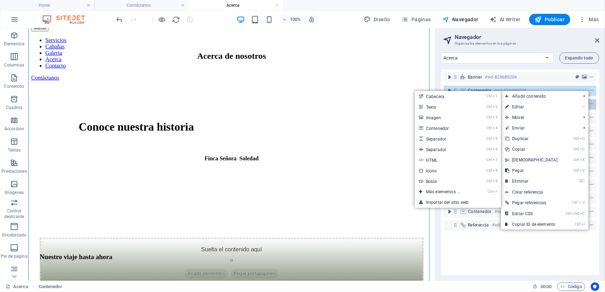
drag, startPoint x: 543, startPoint y: 102, endPoint x: 500, endPoint y: 104, distance: 42.9
click at [543, 102] on link "⏎ Editar" at bounding box center [530, 107] width 61 height 11
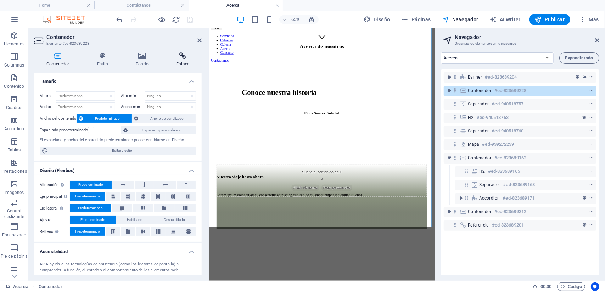
click at [180, 58] on icon at bounding box center [183, 55] width 38 height 7
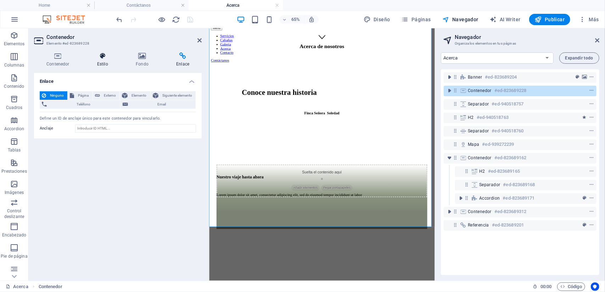
click at [104, 61] on h4 "Estilo" at bounding box center [104, 59] width 39 height 15
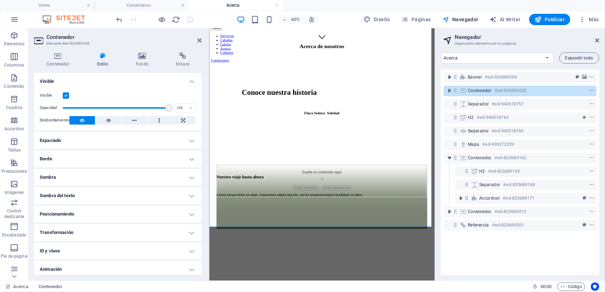
click at [115, 267] on h4 "Animación" at bounding box center [118, 269] width 168 height 17
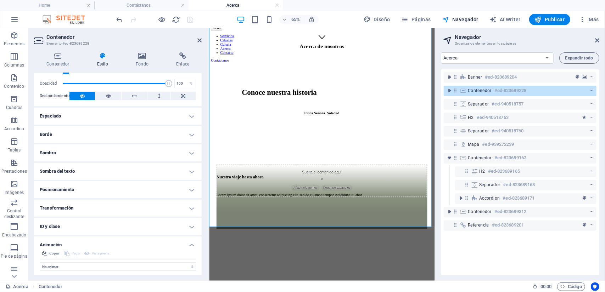
scroll to position [44, 0]
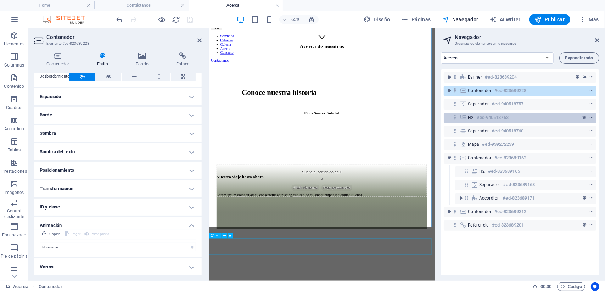
click at [590, 120] on button "context-menu" at bounding box center [591, 117] width 7 height 9
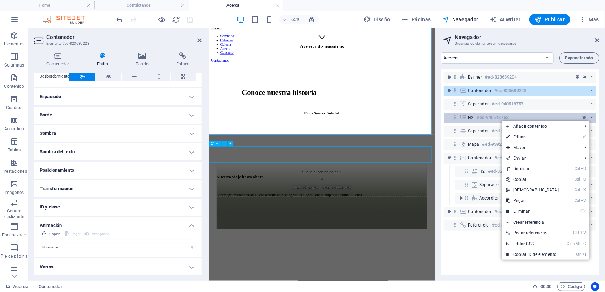
scroll to position [505, 0]
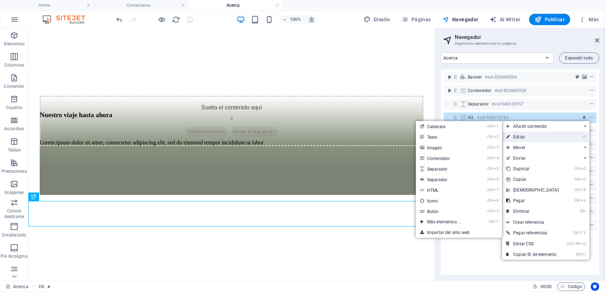
click at [541, 134] on link "⏎ Editar" at bounding box center [532, 137] width 61 height 11
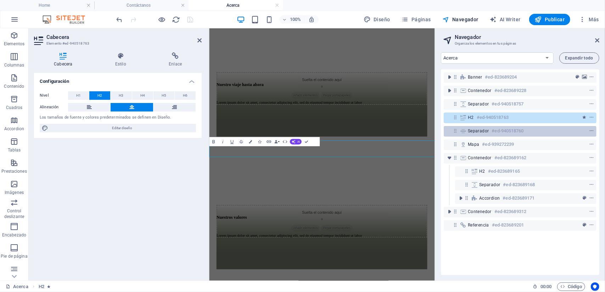
select select "slide"
select select "s"
select select "scroll"
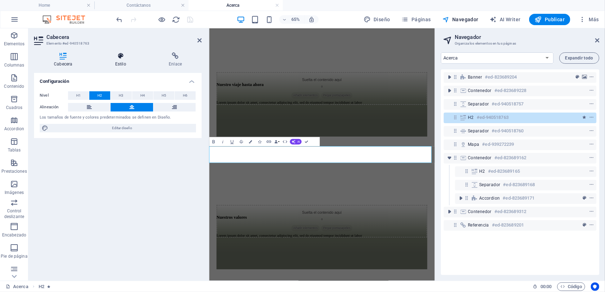
click at [117, 57] on icon at bounding box center [120, 55] width 51 height 7
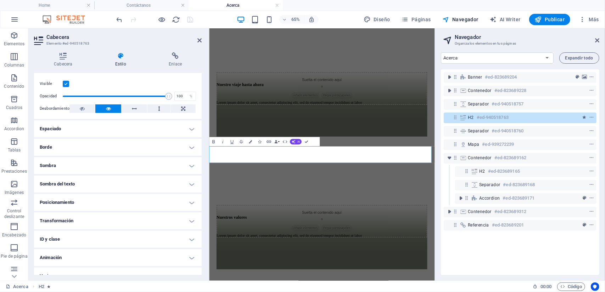
scroll to position [21, 0]
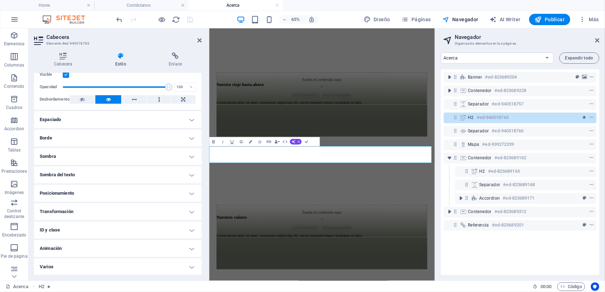
click at [162, 245] on h4 "Animación" at bounding box center [118, 248] width 168 height 17
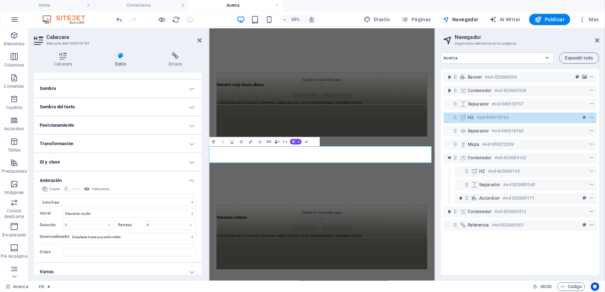
scroll to position [94, 0]
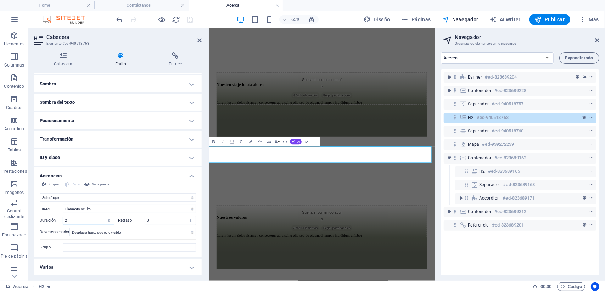
click at [83, 220] on input "2" at bounding box center [88, 220] width 51 height 9
drag, startPoint x: 82, startPoint y: 220, endPoint x: 61, endPoint y: 221, distance: 20.9
click at [61, 221] on div "Duración 2 s ms" at bounding box center [77, 220] width 75 height 9
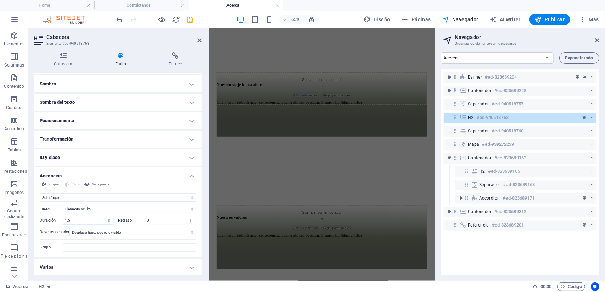
drag, startPoint x: 60, startPoint y: 222, endPoint x: 55, endPoint y: 222, distance: 4.6
click at [55, 222] on div "Duración 1.5 s ms" at bounding box center [77, 220] width 75 height 9
type input "1"
click at [190, 19] on icon "save" at bounding box center [190, 20] width 8 height 8
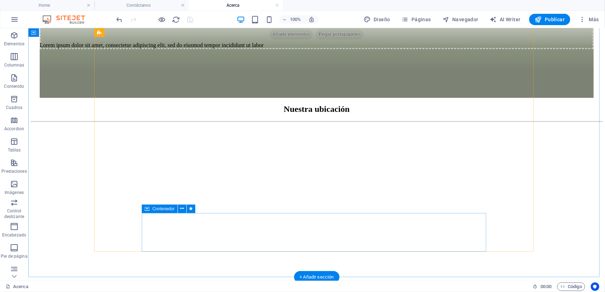
scroll to position [1027, 0]
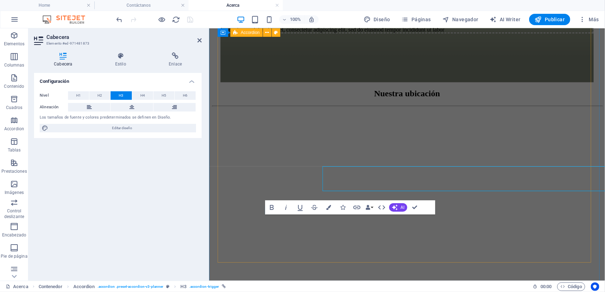
scroll to position [1049, 0]
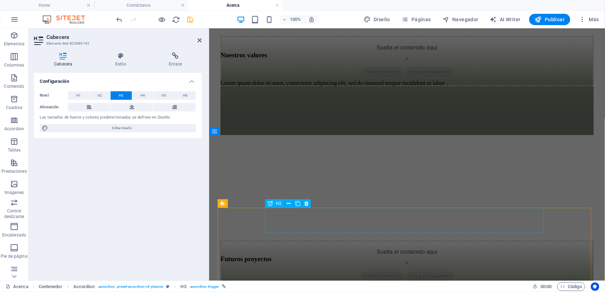
scroll to position [765, 0]
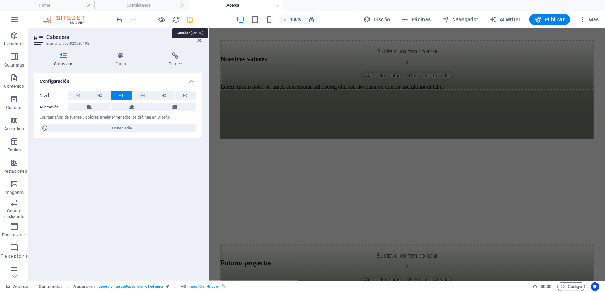
click at [191, 19] on icon "save" at bounding box center [190, 20] width 8 height 8
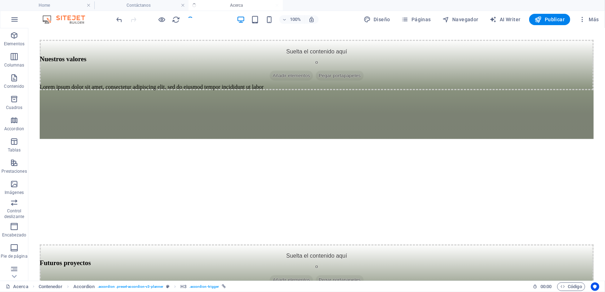
scroll to position [946, 0]
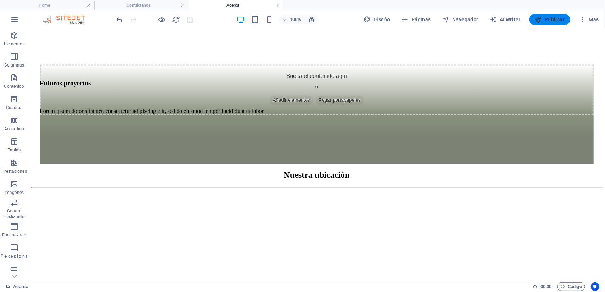
click at [538, 18] on icon "button" at bounding box center [537, 19] width 7 height 7
